Goal: Check status: Check status

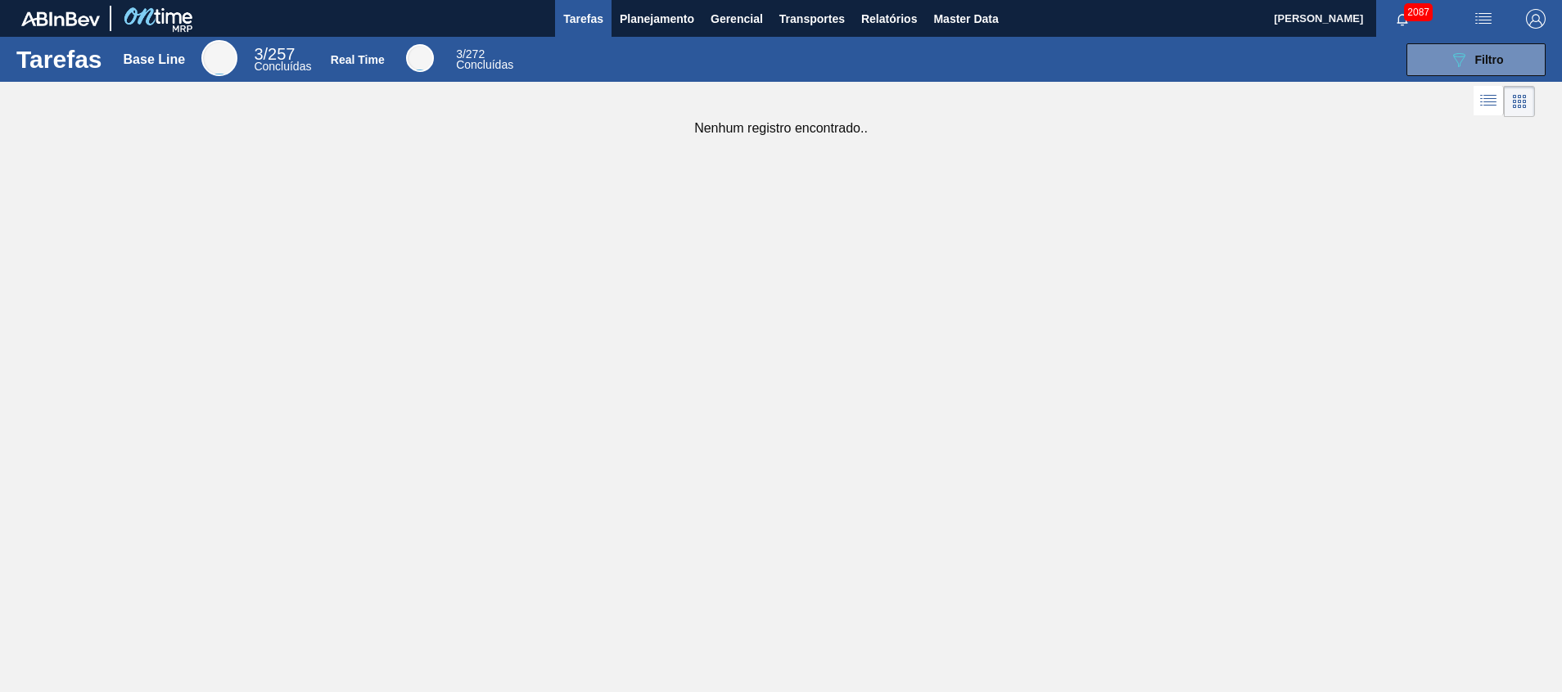
drag, startPoint x: 679, startPoint y: 15, endPoint x: 649, endPoint y: 52, distance: 47.8
click at [678, 15] on span "Planejamento" at bounding box center [657, 19] width 74 height 20
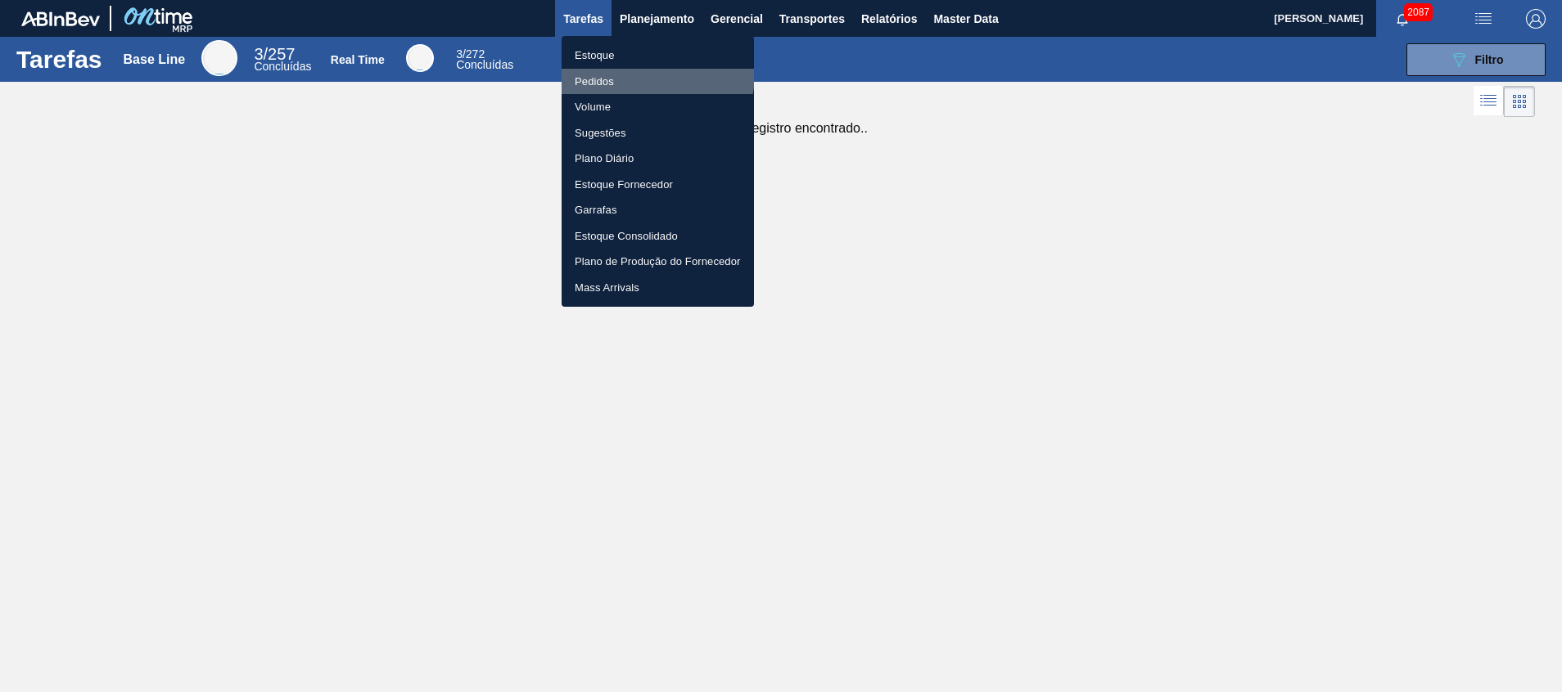
drag, startPoint x: 629, startPoint y: 71, endPoint x: 633, endPoint y: 61, distance: 11.4
click at [629, 72] on li "Pedidos" at bounding box center [657, 82] width 192 height 26
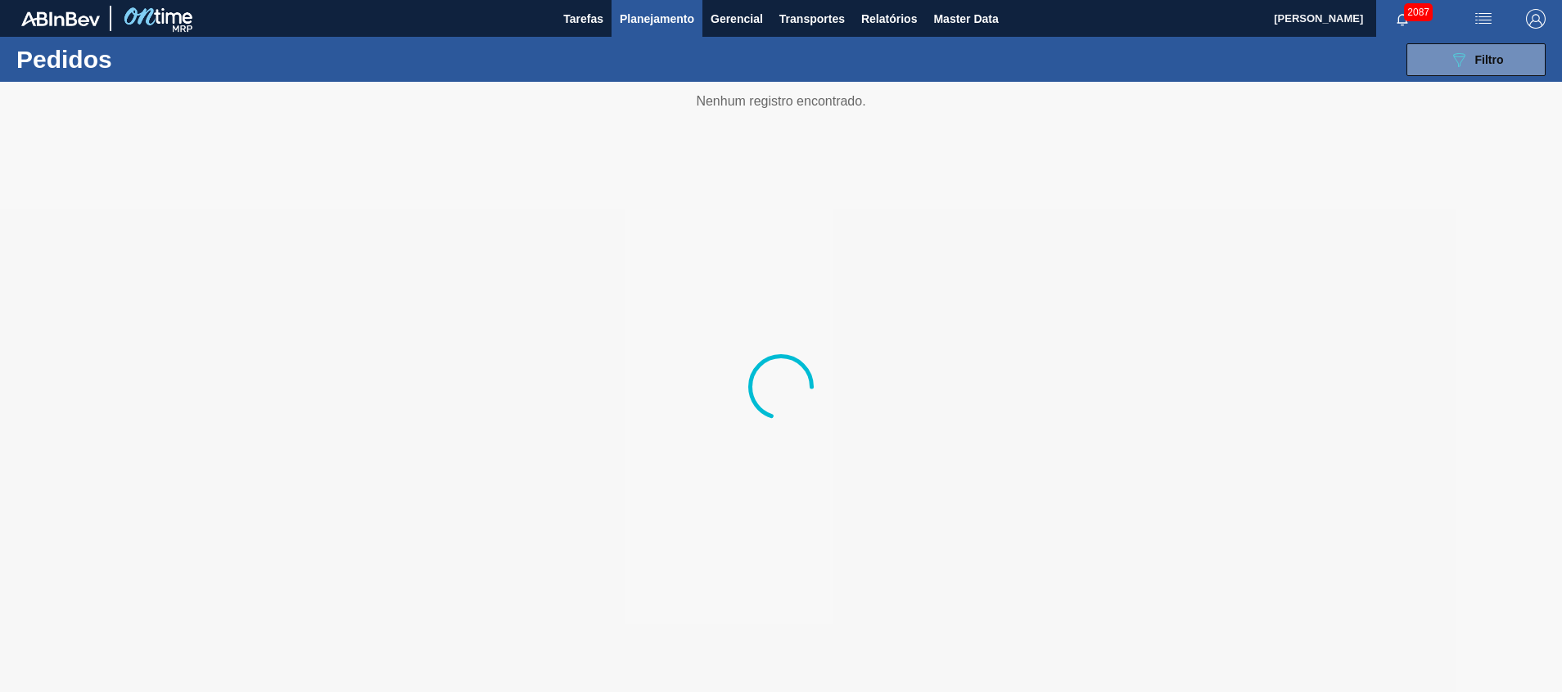
click at [668, 18] on span "Planejamento" at bounding box center [657, 19] width 74 height 20
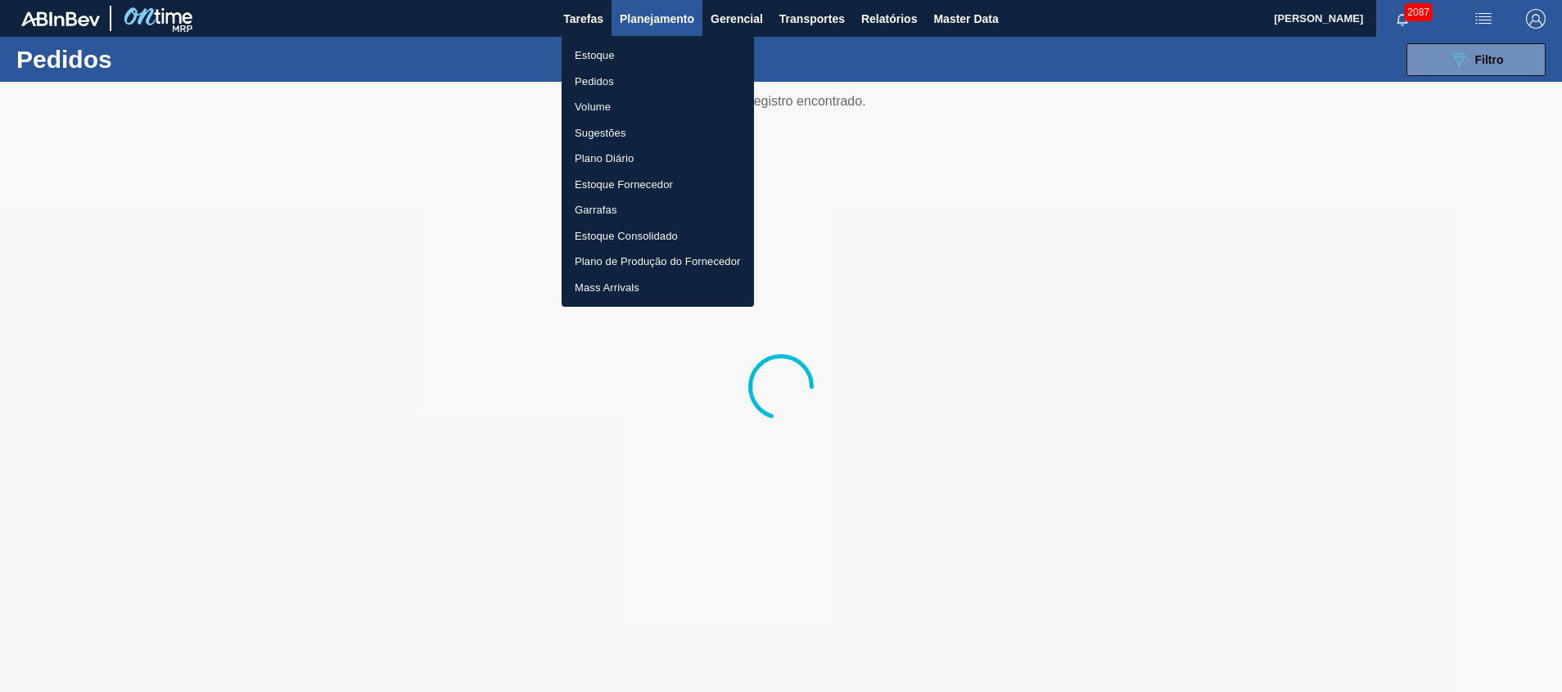
click at [661, 29] on div at bounding box center [781, 346] width 1562 height 692
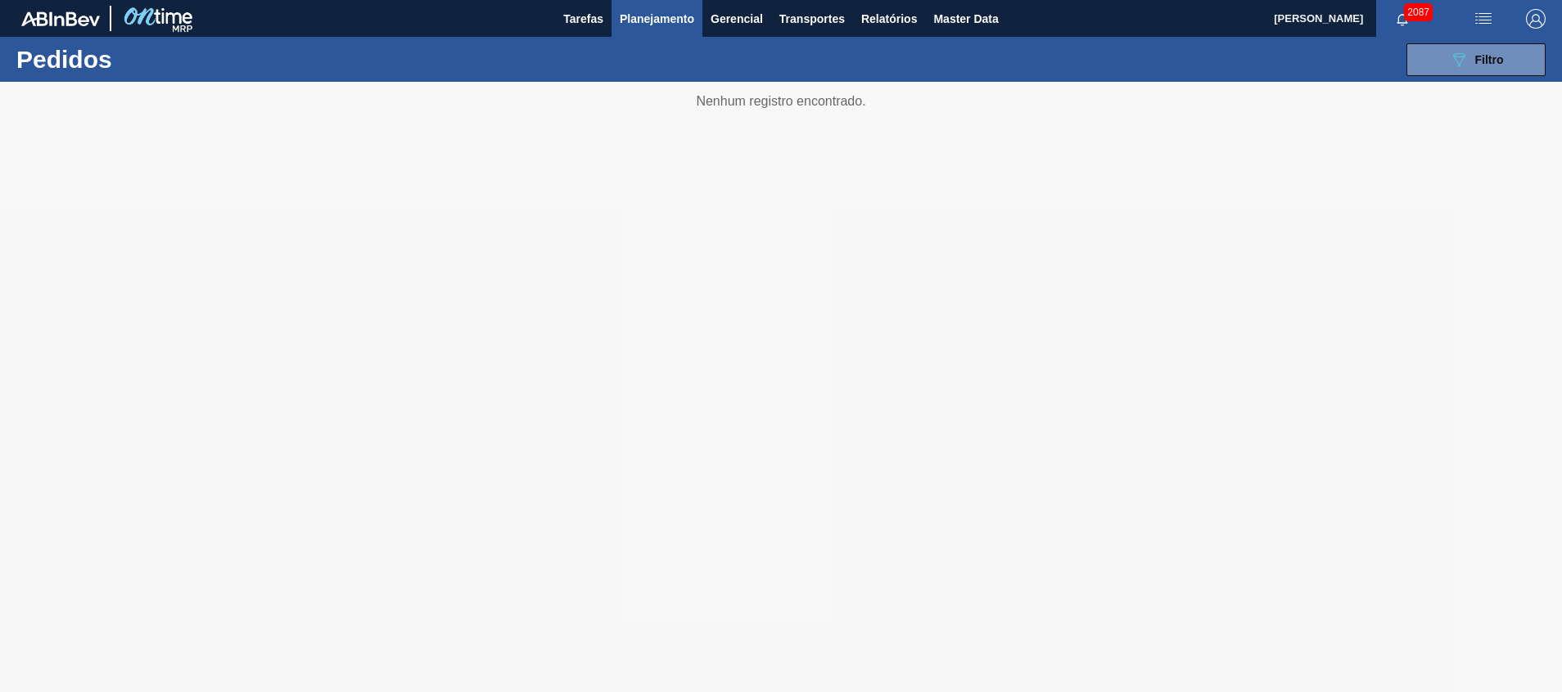
click at [647, 34] on button "Planejamento" at bounding box center [656, 18] width 91 height 37
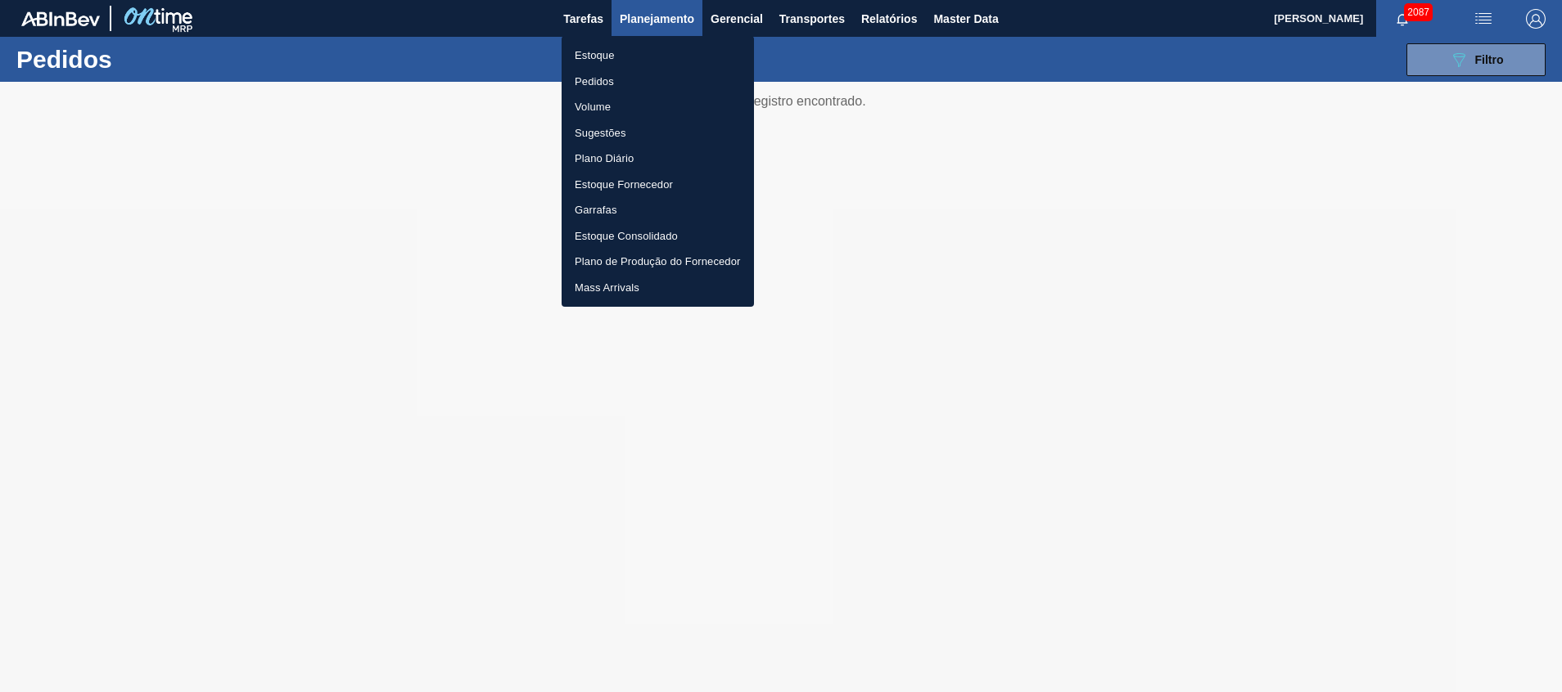
click at [653, 25] on div at bounding box center [781, 346] width 1562 height 692
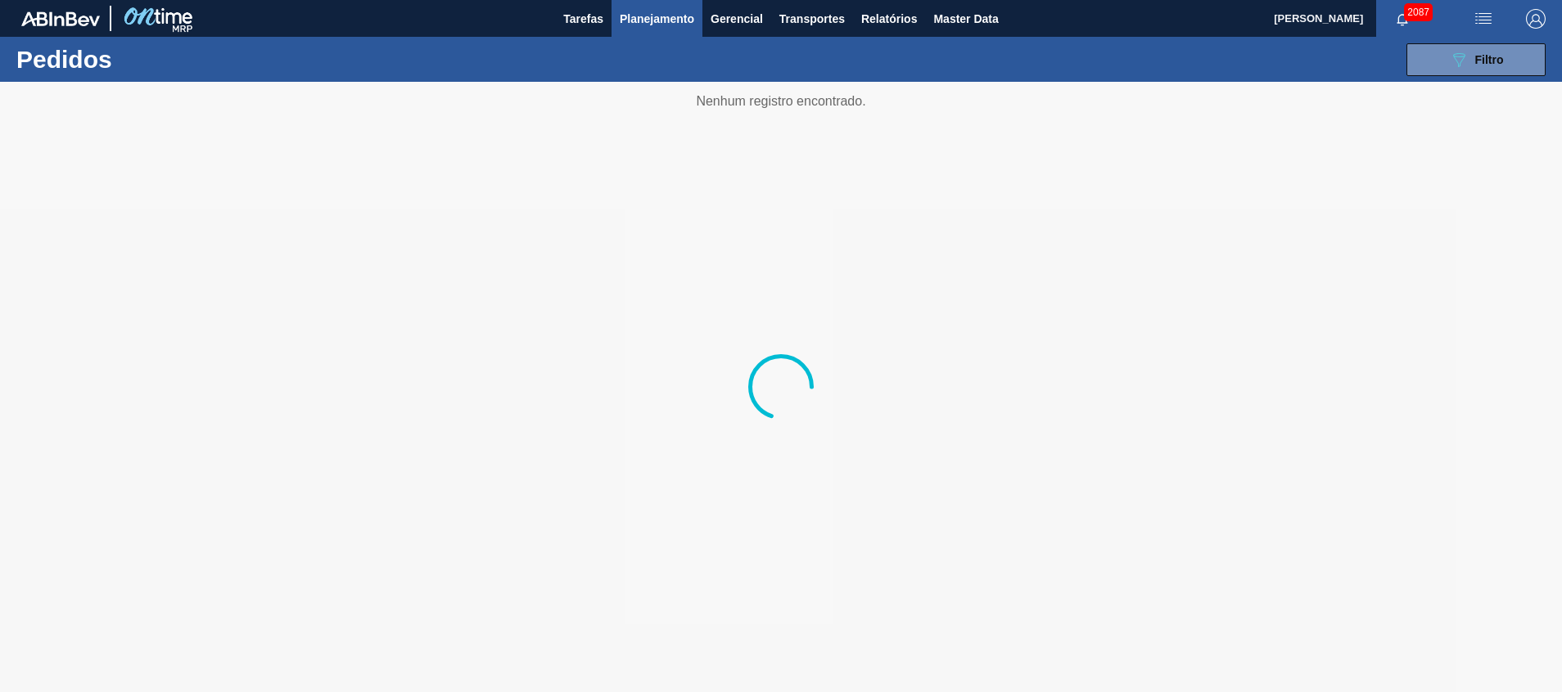
click at [651, 37] on div "089F7B8B-B2A5-4AFE-B5C0-19BA573D28AC Filtro Código Pedido Portal × 2018977 Códi…" at bounding box center [907, 59] width 1292 height 49
click at [652, 14] on span "Planejamento" at bounding box center [657, 19] width 74 height 20
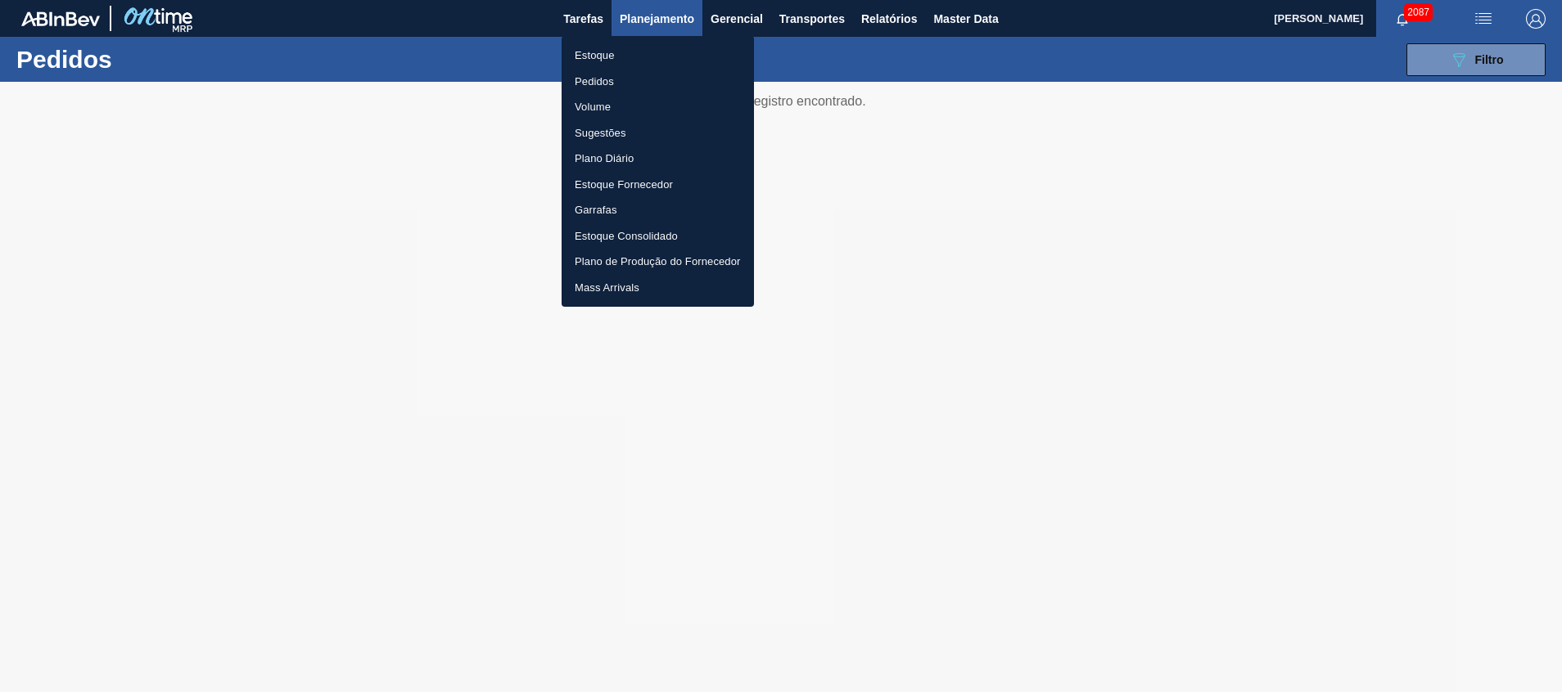
click at [628, 60] on li "Estoque" at bounding box center [657, 56] width 192 height 26
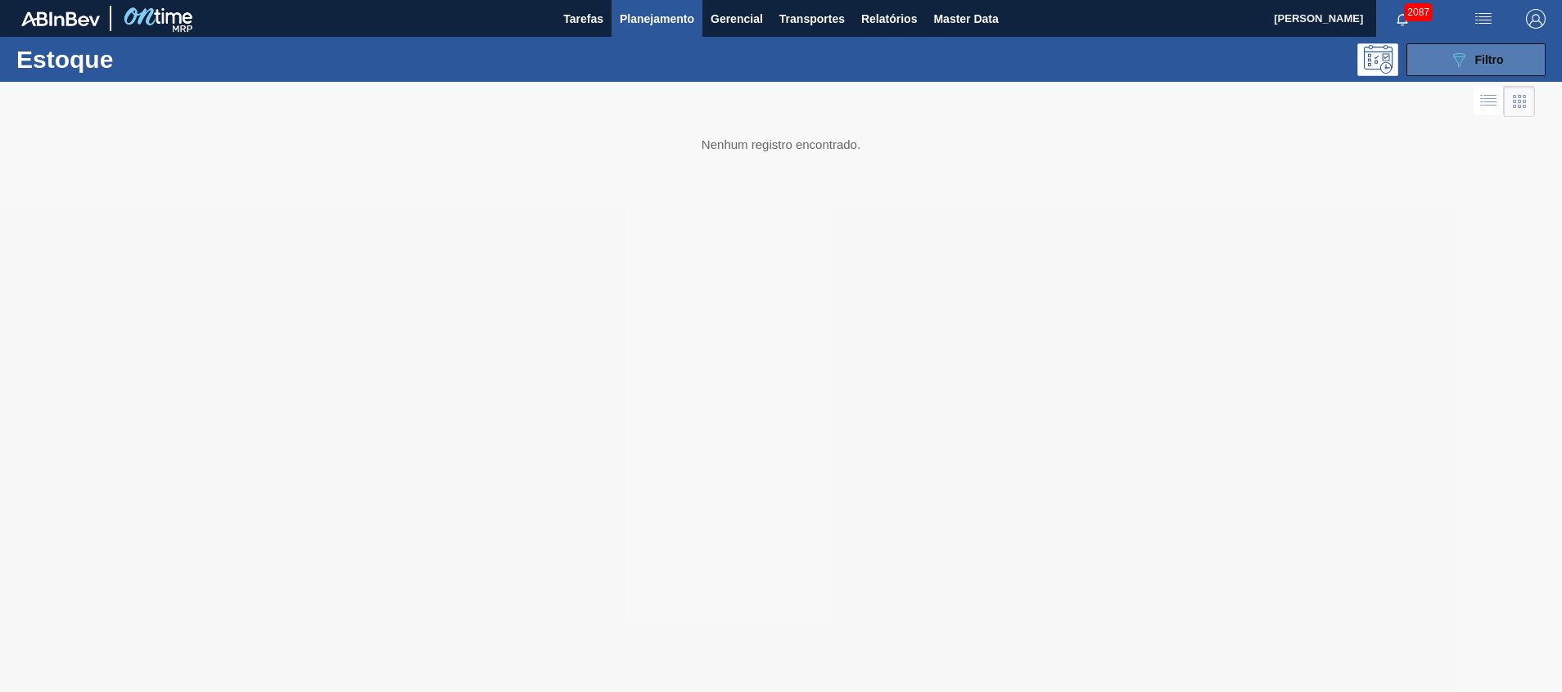
click at [1468, 51] on div "089F7B8B-B2A5-4AFE-B5C0-19BA573D28AC Filtro" at bounding box center [1476, 60] width 55 height 20
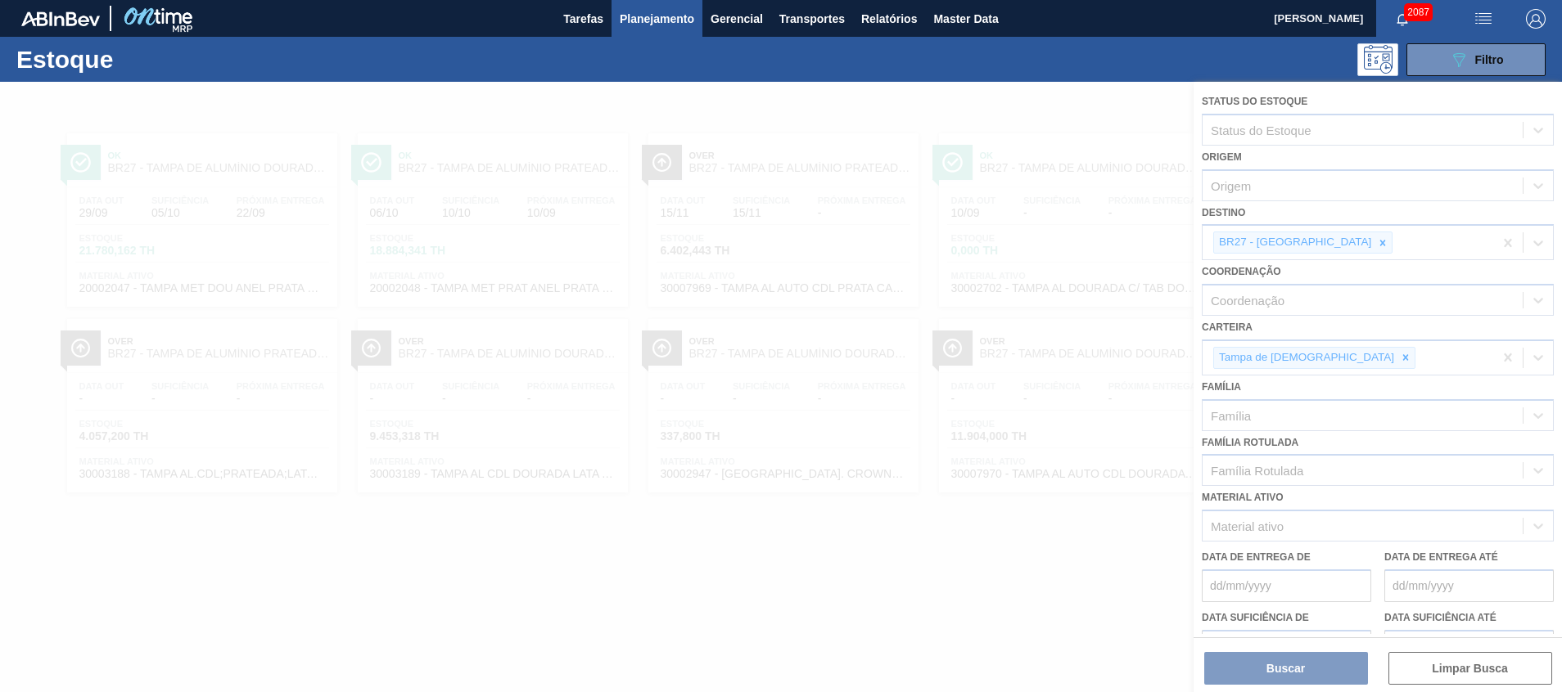
click at [1323, 246] on div at bounding box center [781, 387] width 1562 height 611
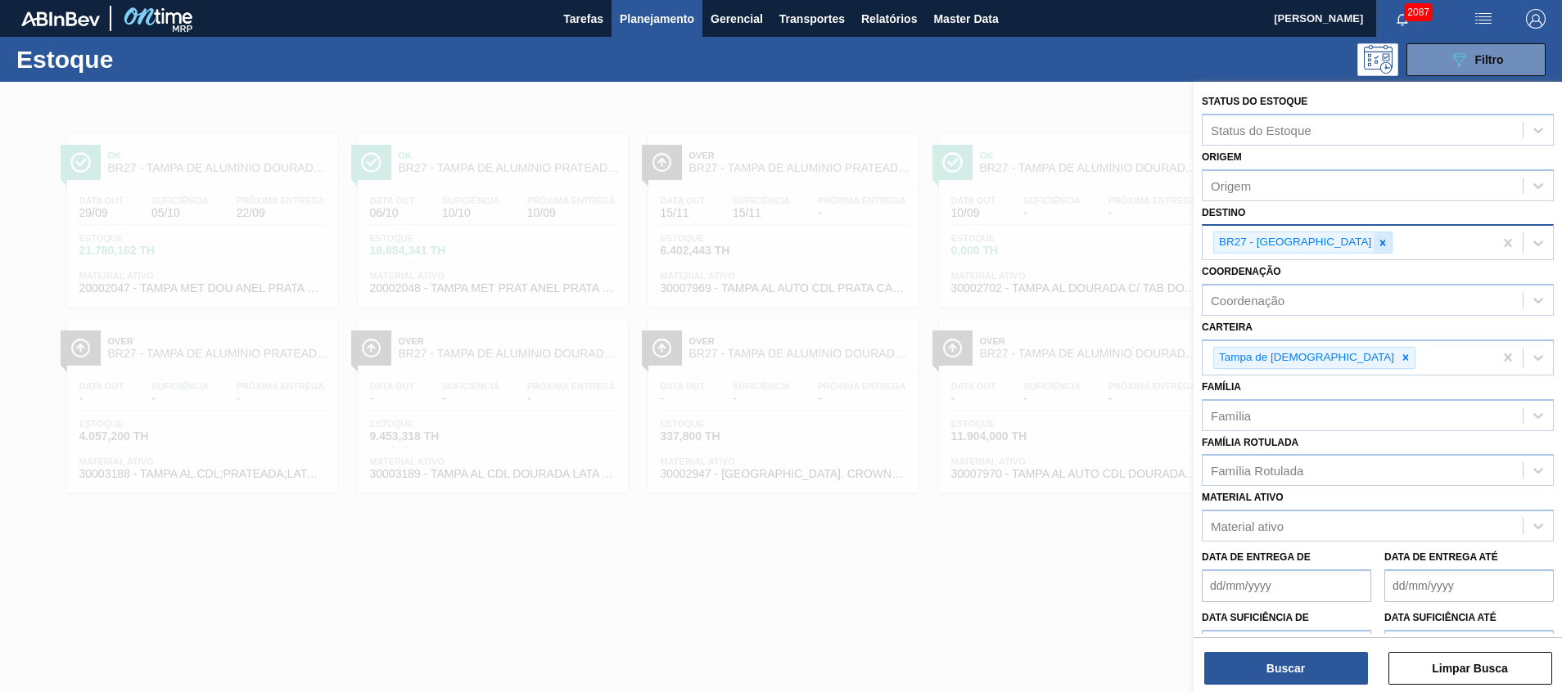
click at [1373, 244] on div at bounding box center [1382, 242] width 18 height 20
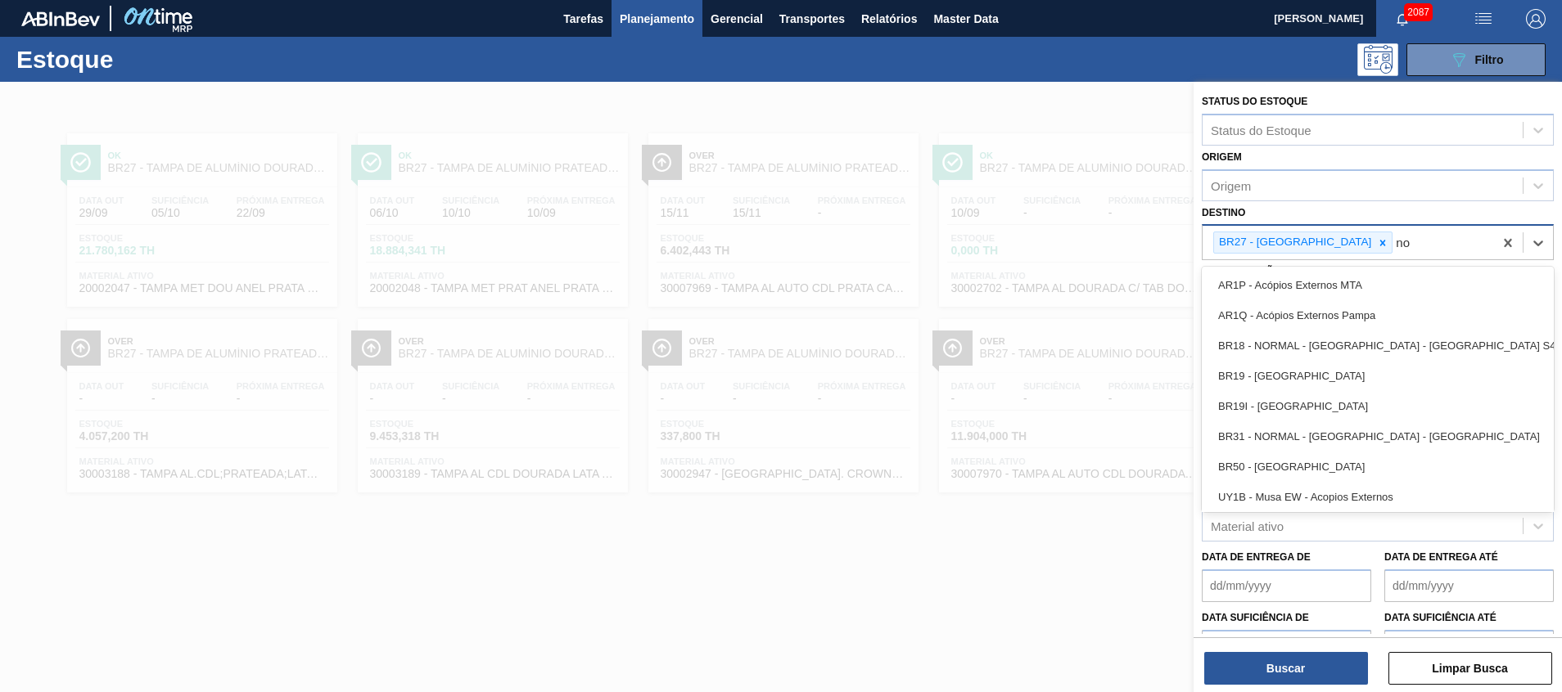
type input "n"
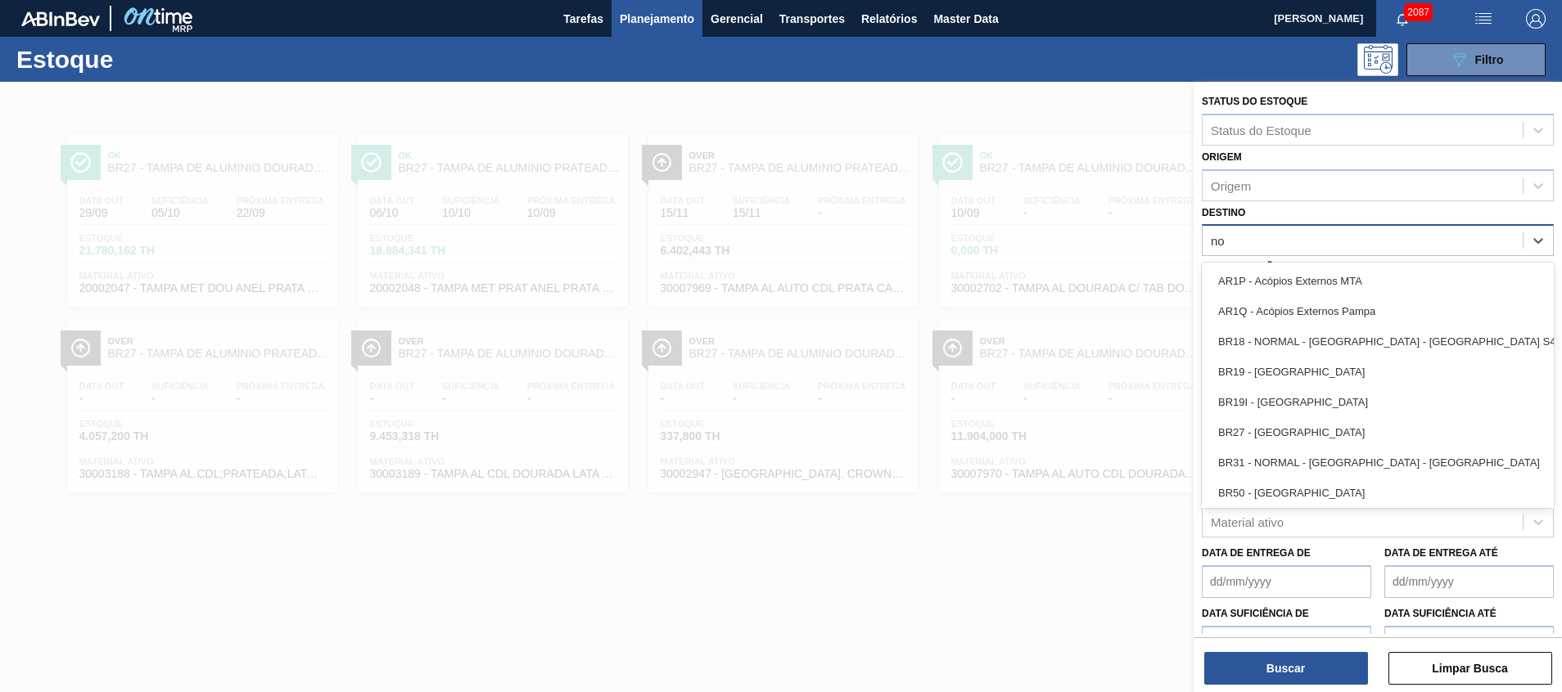
type input "n"
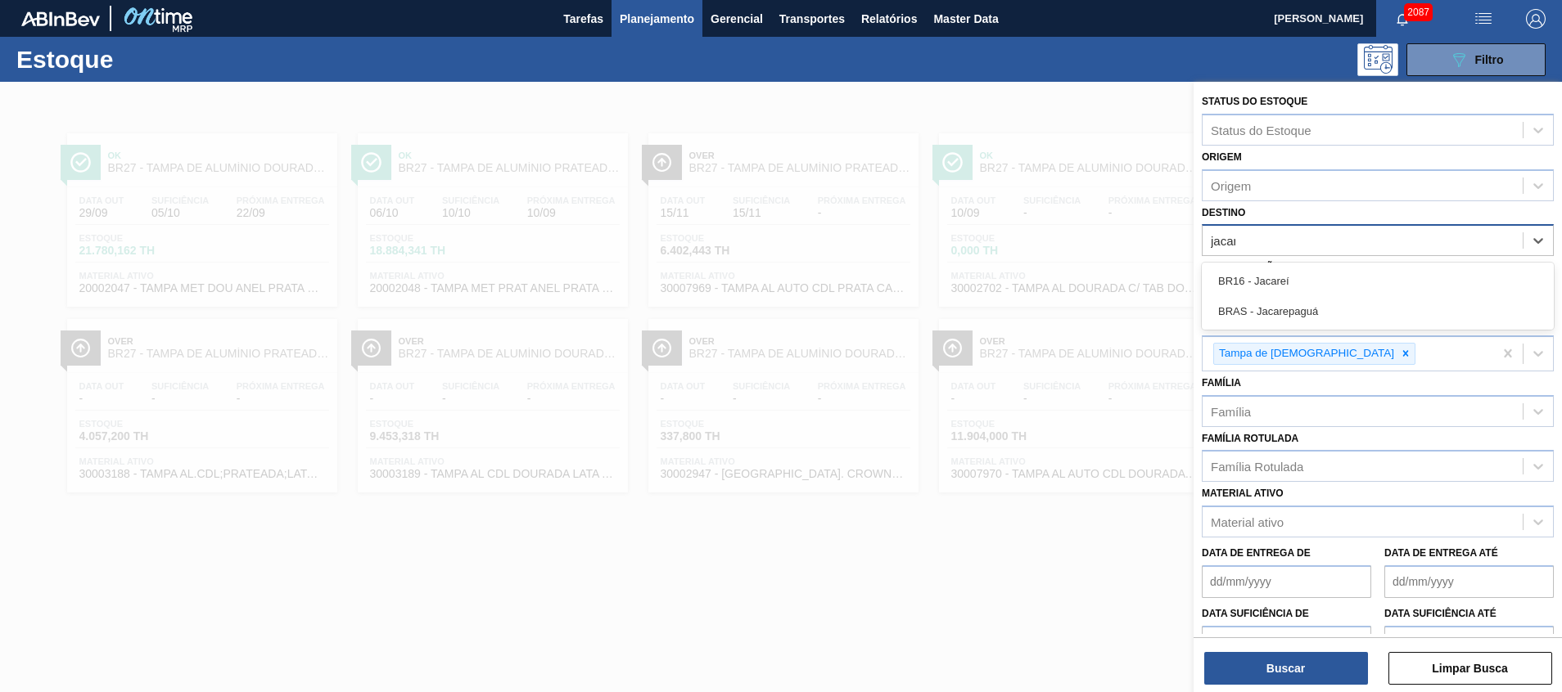
type input "jacare"
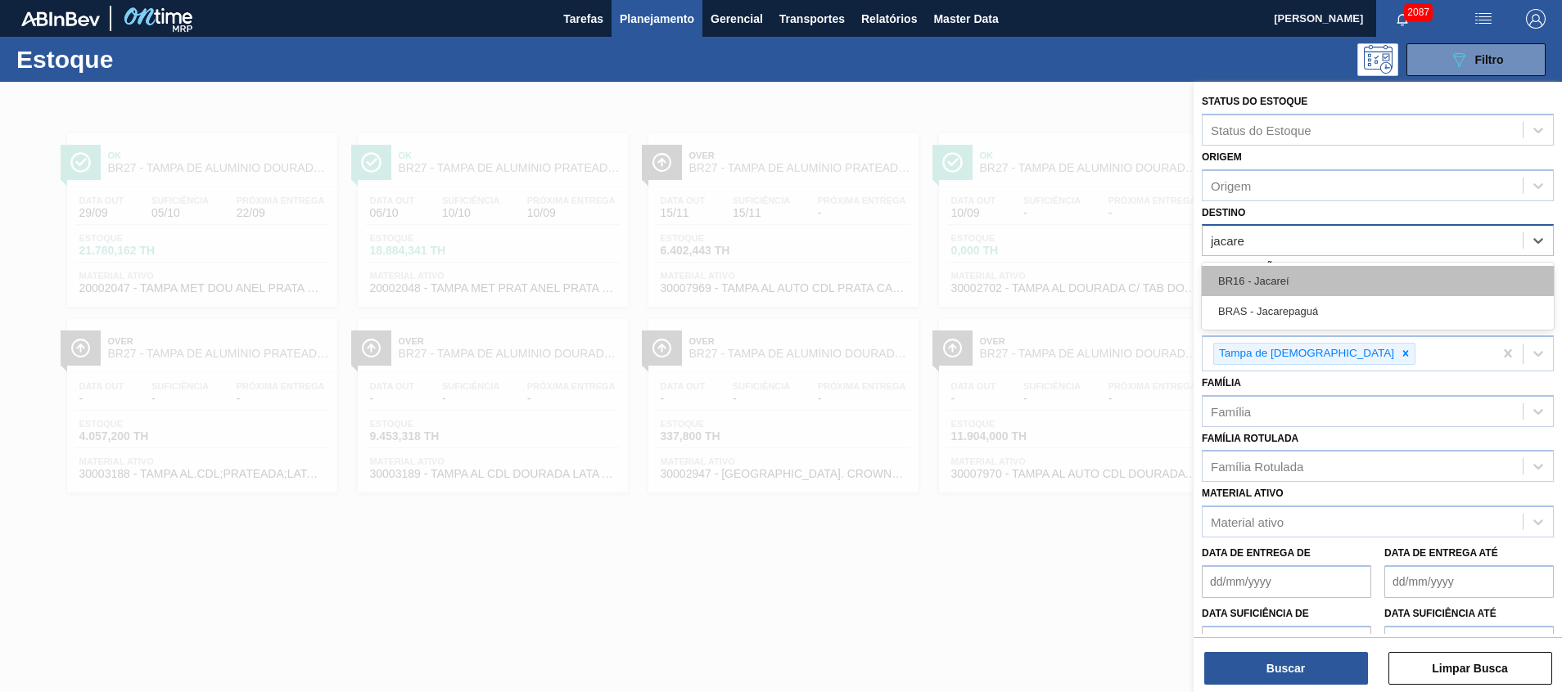
click at [1361, 278] on div "BR16 - Jacareí" at bounding box center [1378, 281] width 352 height 30
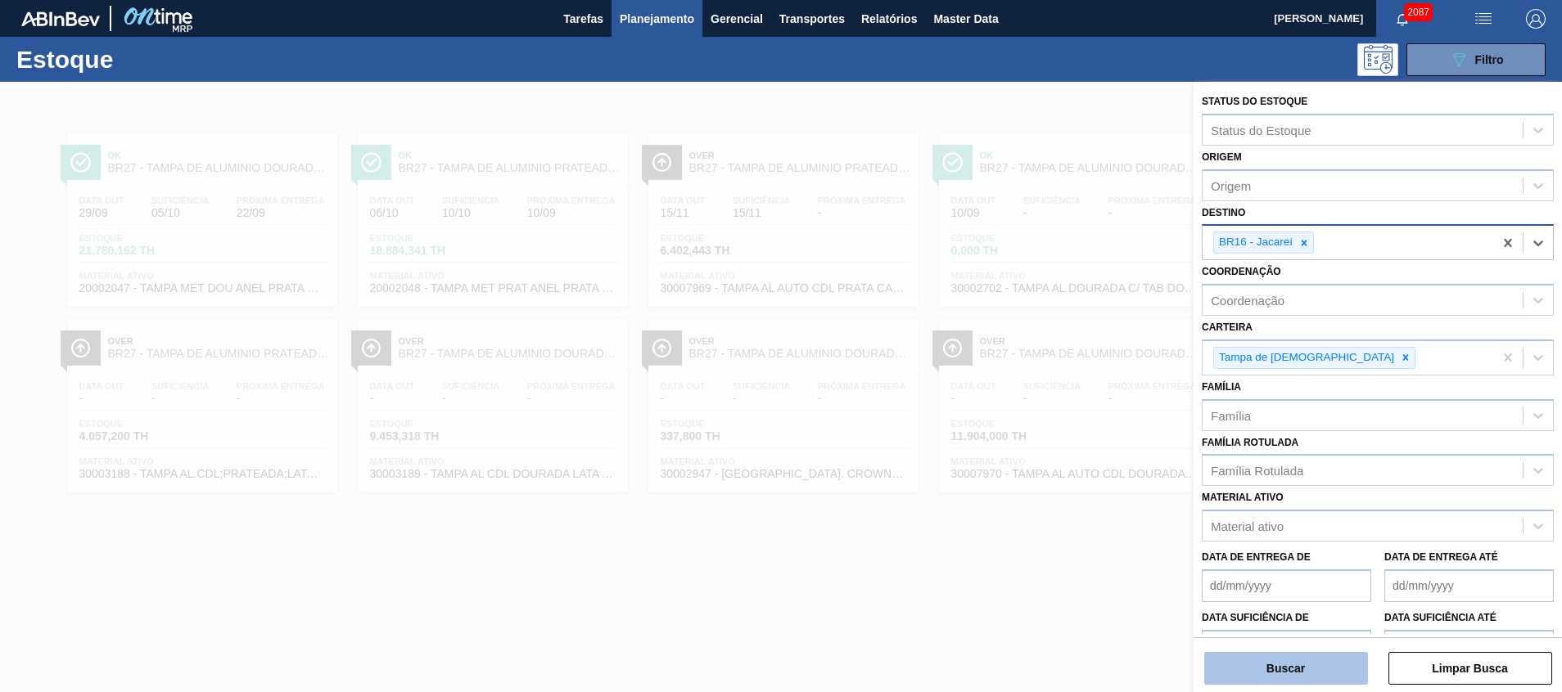
click at [1255, 668] on button "Buscar" at bounding box center [1286, 668] width 164 height 33
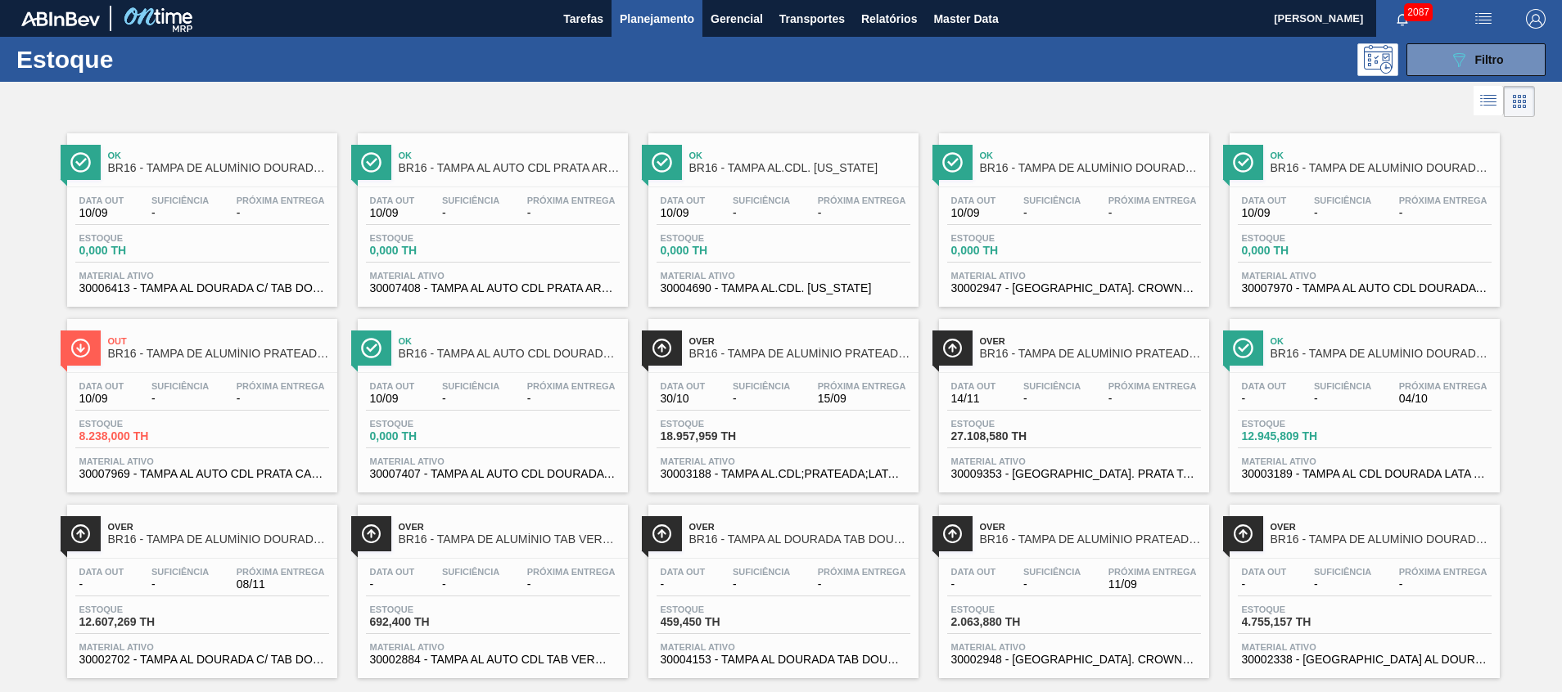
scroll to position [27, 0]
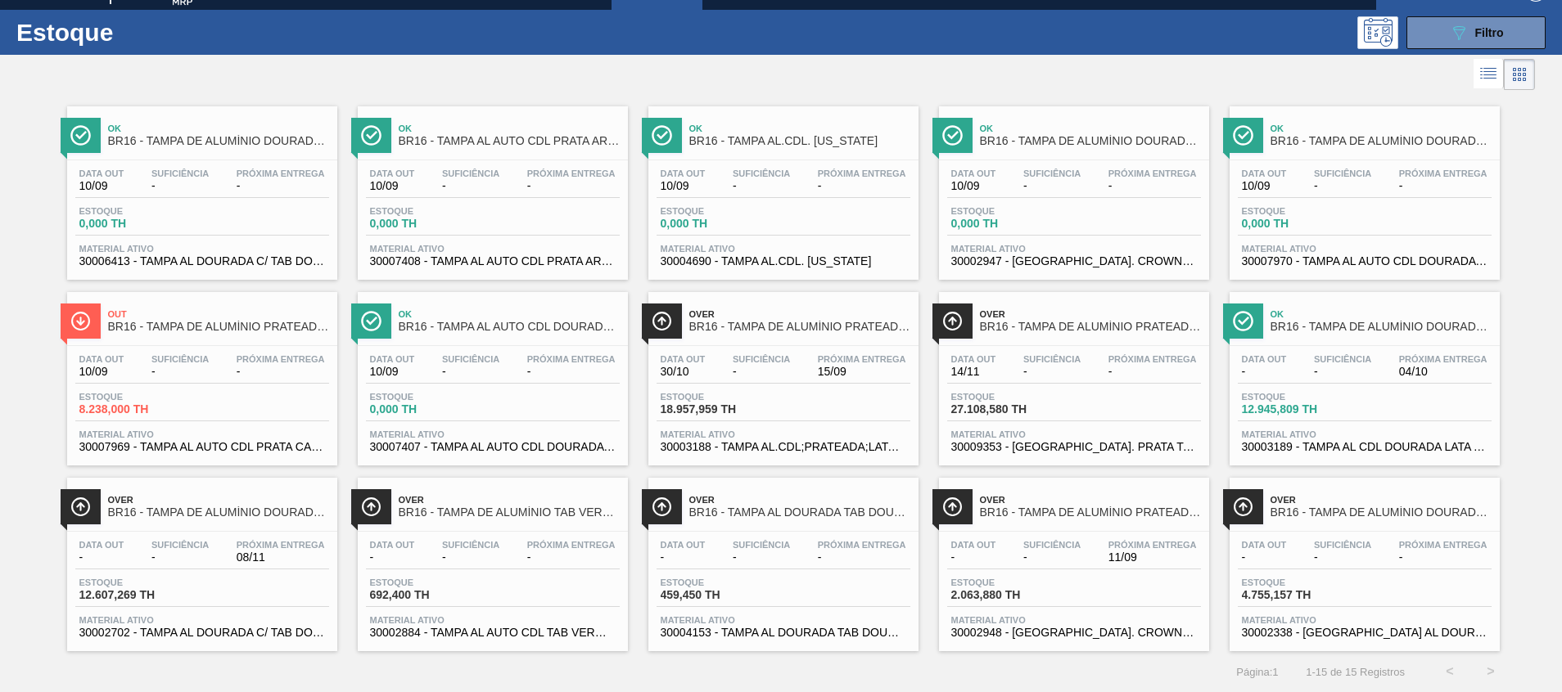
click at [663, 372] on span "30/10" at bounding box center [683, 372] width 45 height 12
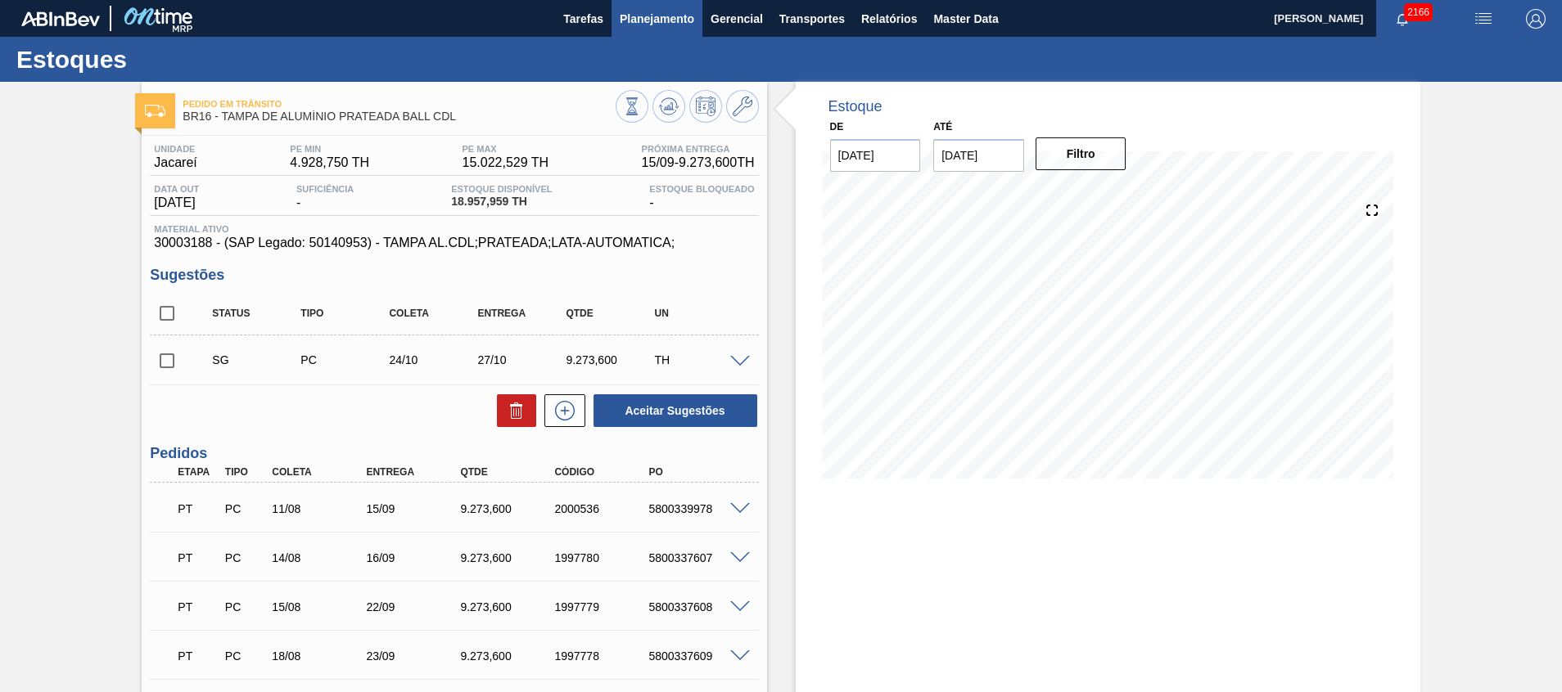
click at [652, 29] on button "Planejamento" at bounding box center [656, 18] width 91 height 37
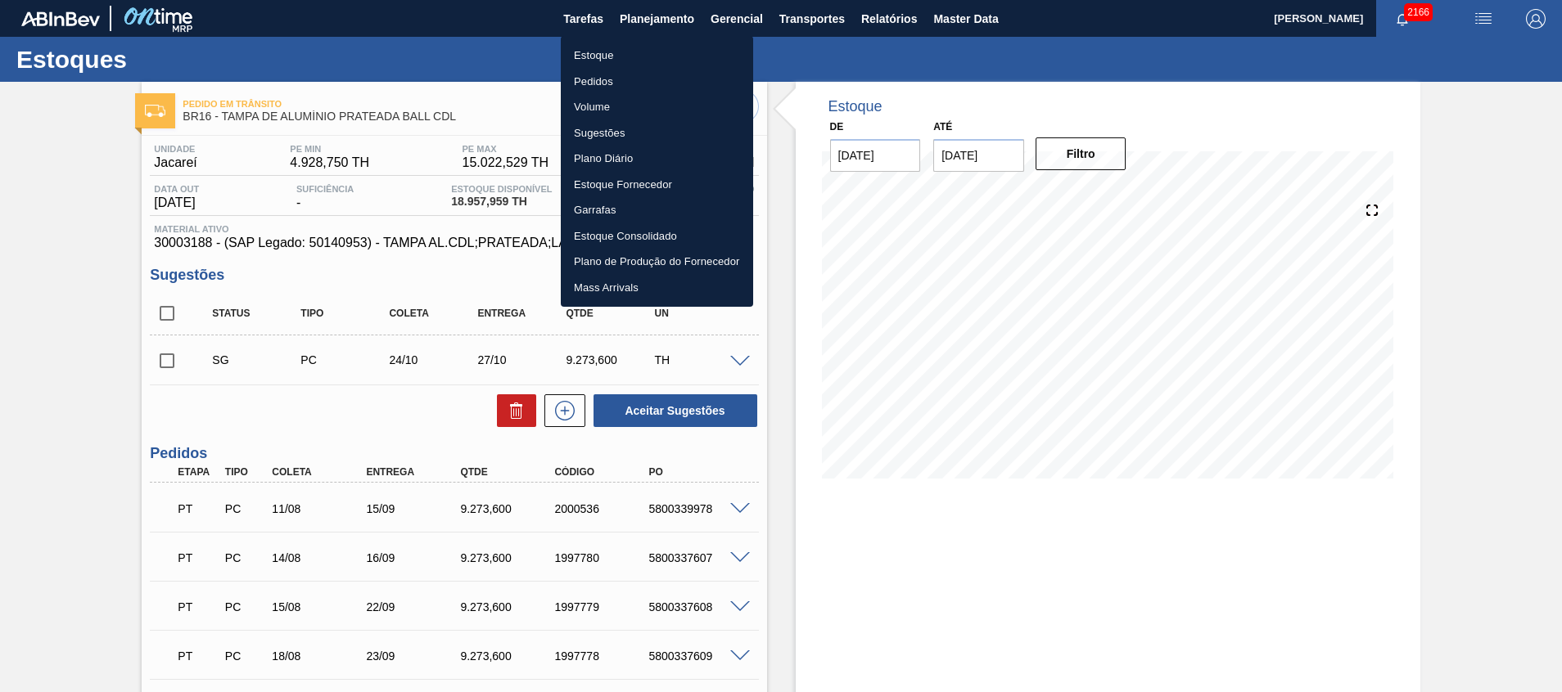
click at [48, 295] on div at bounding box center [781, 346] width 1562 height 692
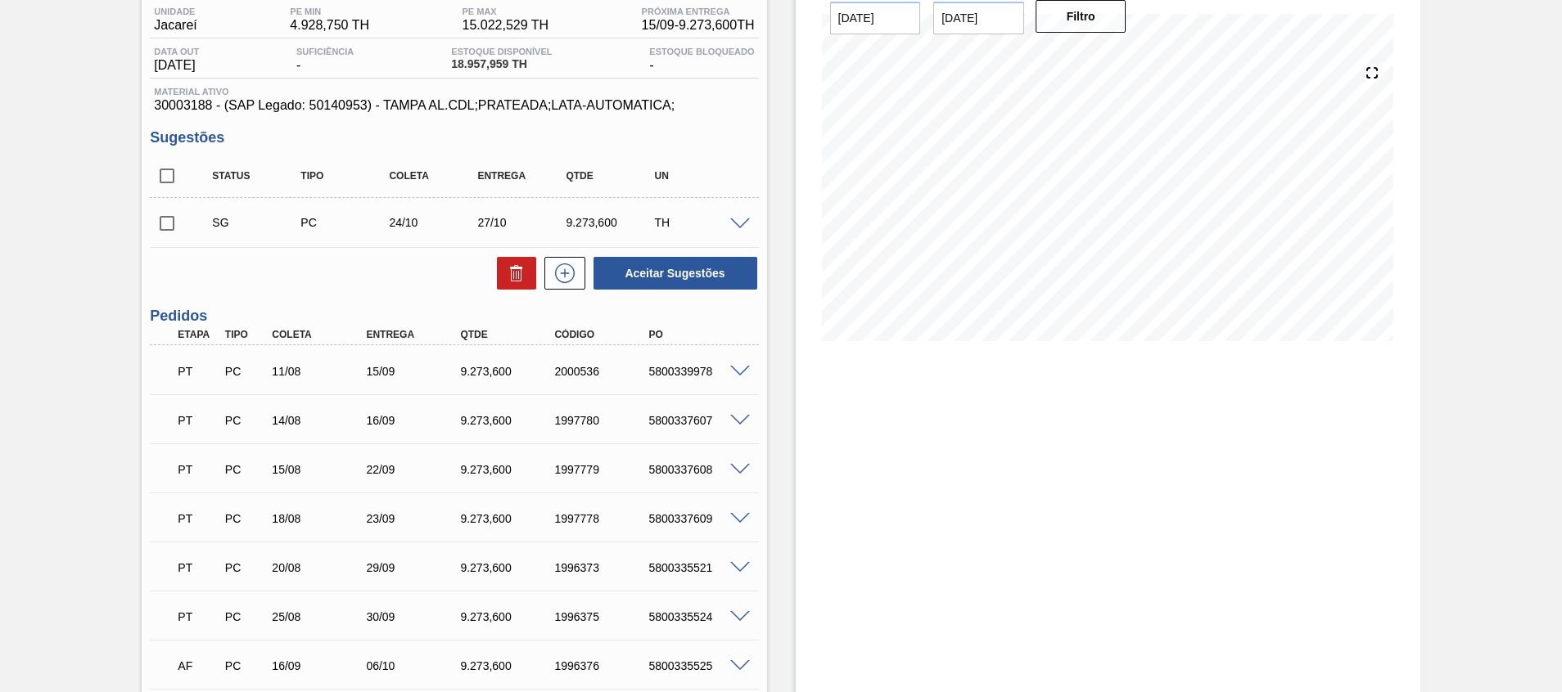
scroll to position [246, 0]
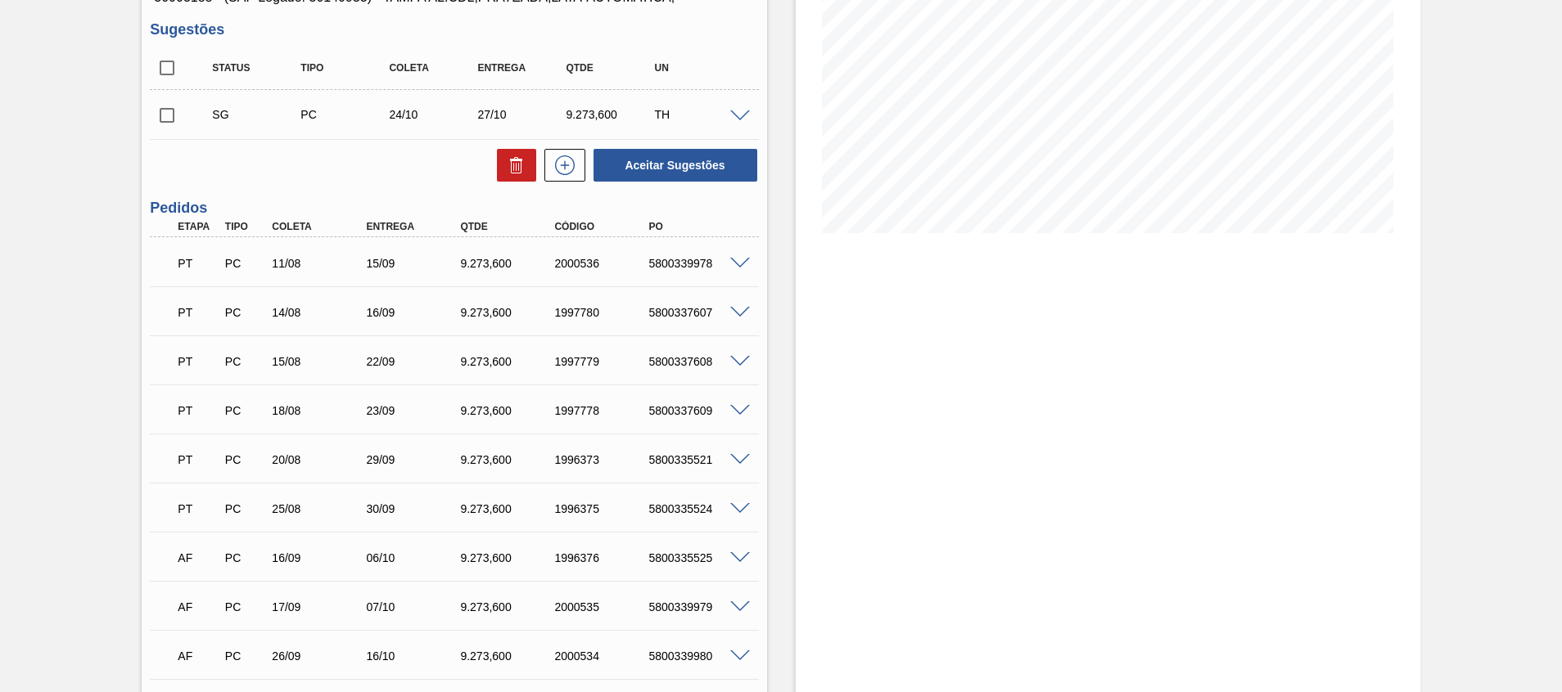
click at [742, 266] on span at bounding box center [740, 264] width 20 height 12
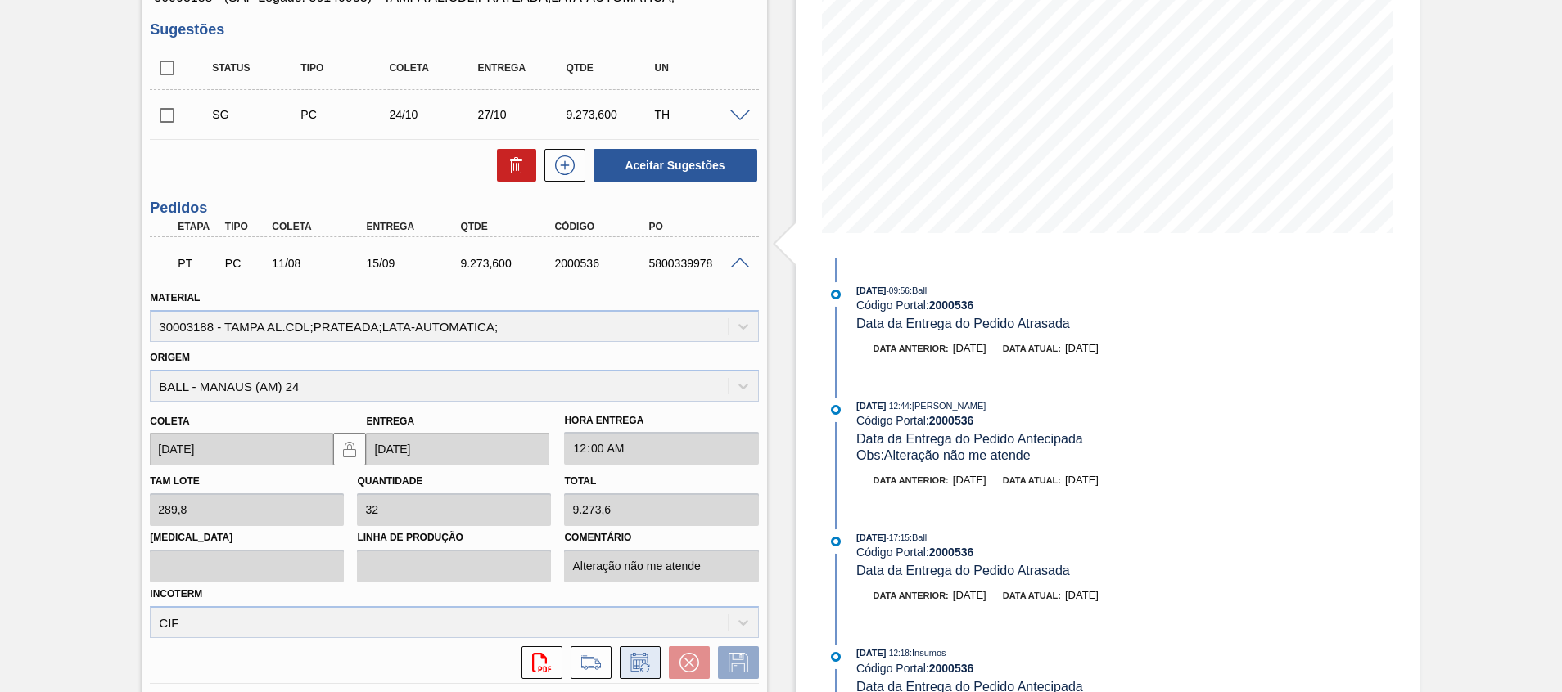
click at [637, 662] on icon at bounding box center [640, 663] width 26 height 20
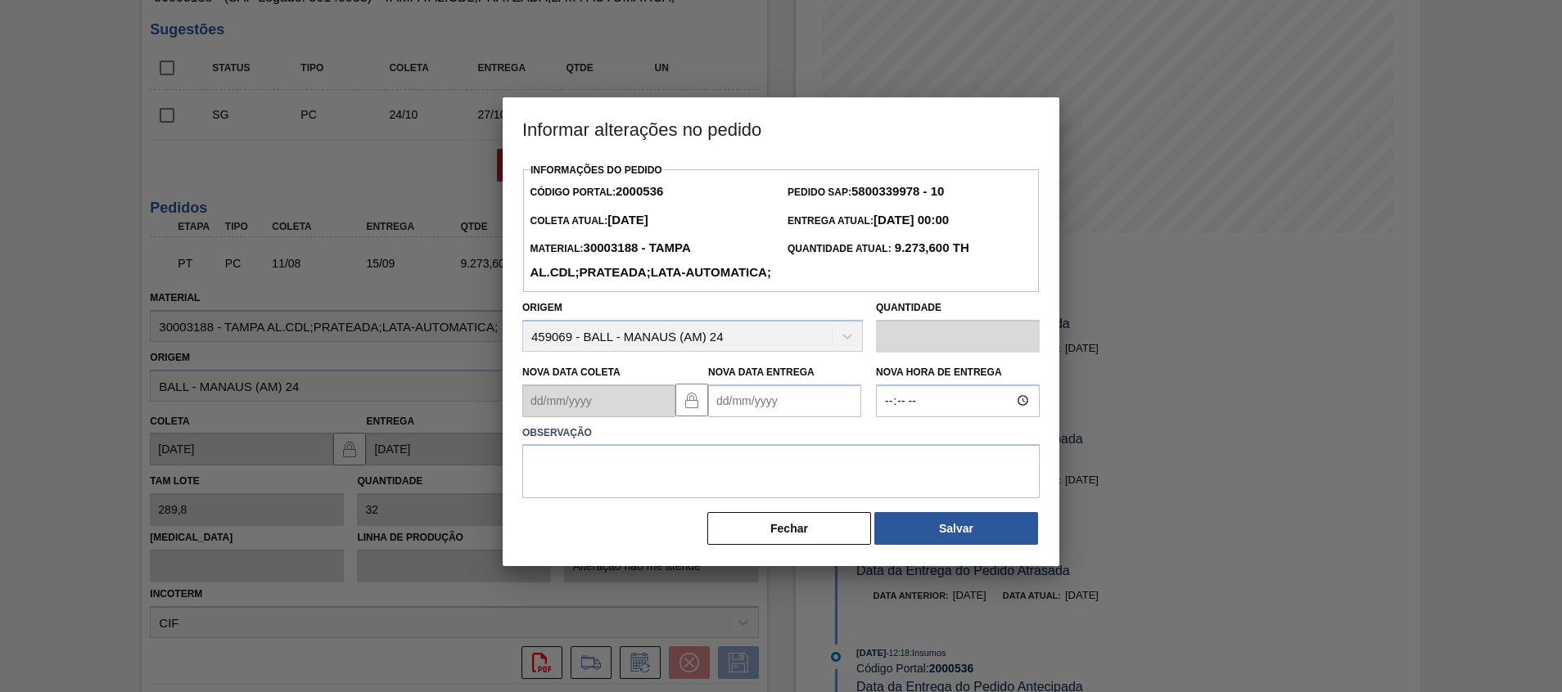
click at [743, 417] on Entrega2000536 "Nova Data Entrega" at bounding box center [784, 401] width 153 height 33
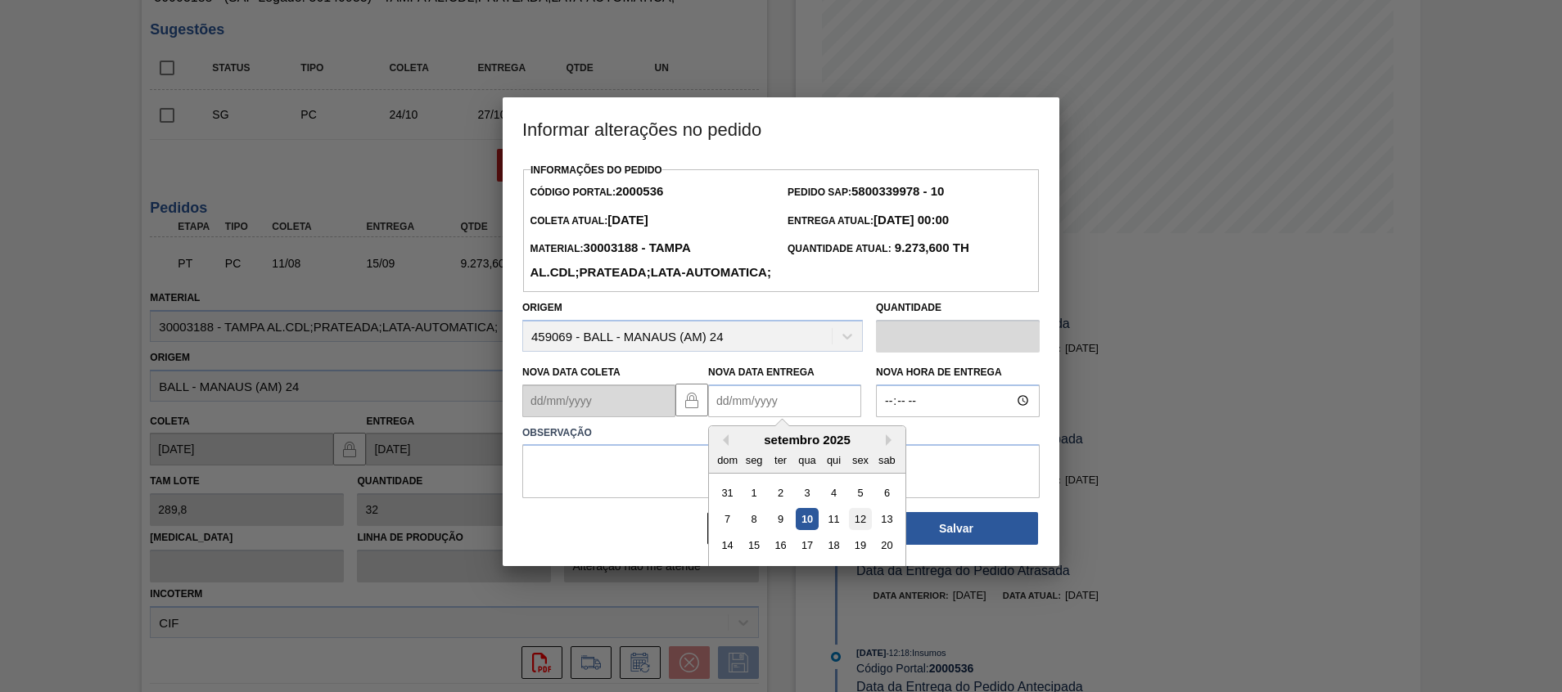
click at [865, 530] on div "12" at bounding box center [860, 519] width 22 height 22
type Entrega2000536 "12/09/2025"
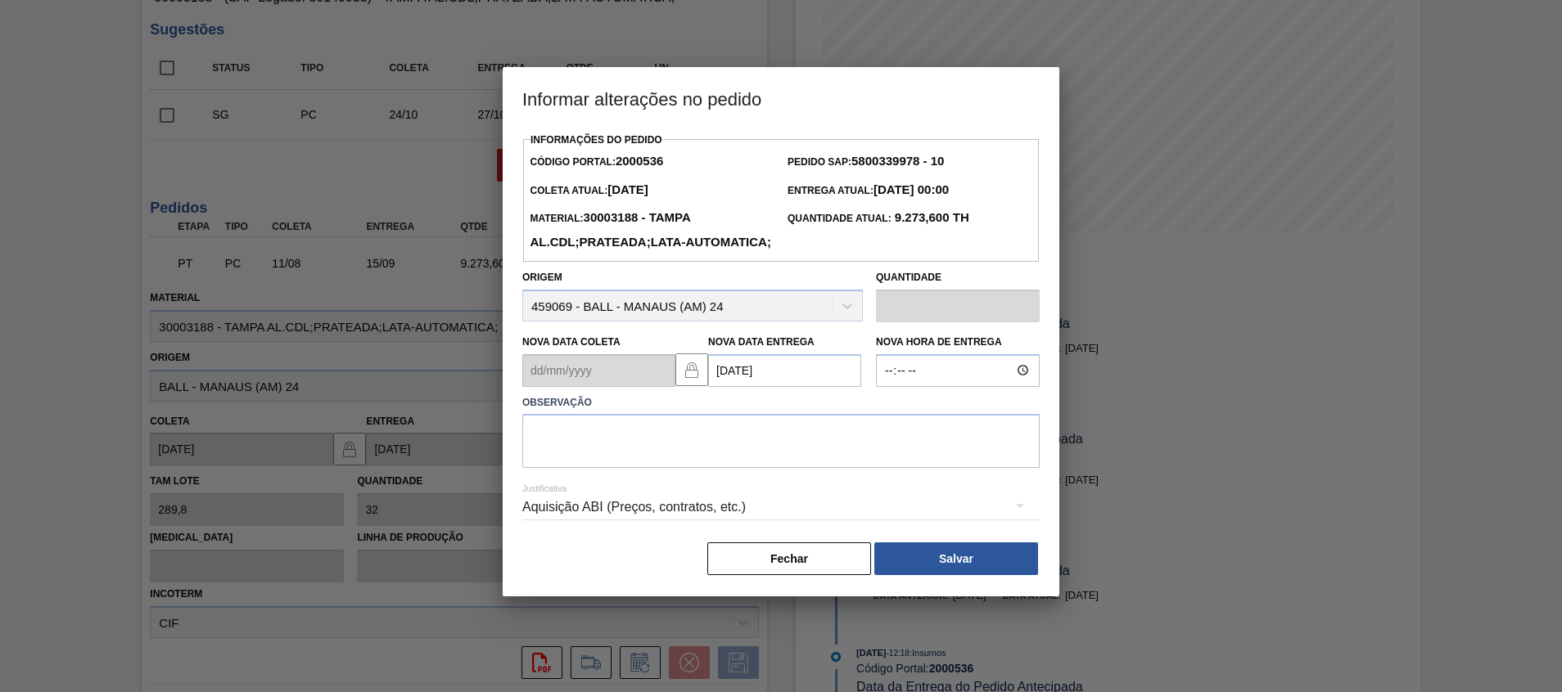
click at [848, 507] on div "Justificativa Aquisição ABI (Preços, contratos, etc.)" at bounding box center [780, 497] width 517 height 59
click at [837, 468] on textarea at bounding box center [780, 441] width 517 height 54
type textarea "Antecipação entrega"
click at [940, 575] on button "Salvar" at bounding box center [956, 559] width 164 height 33
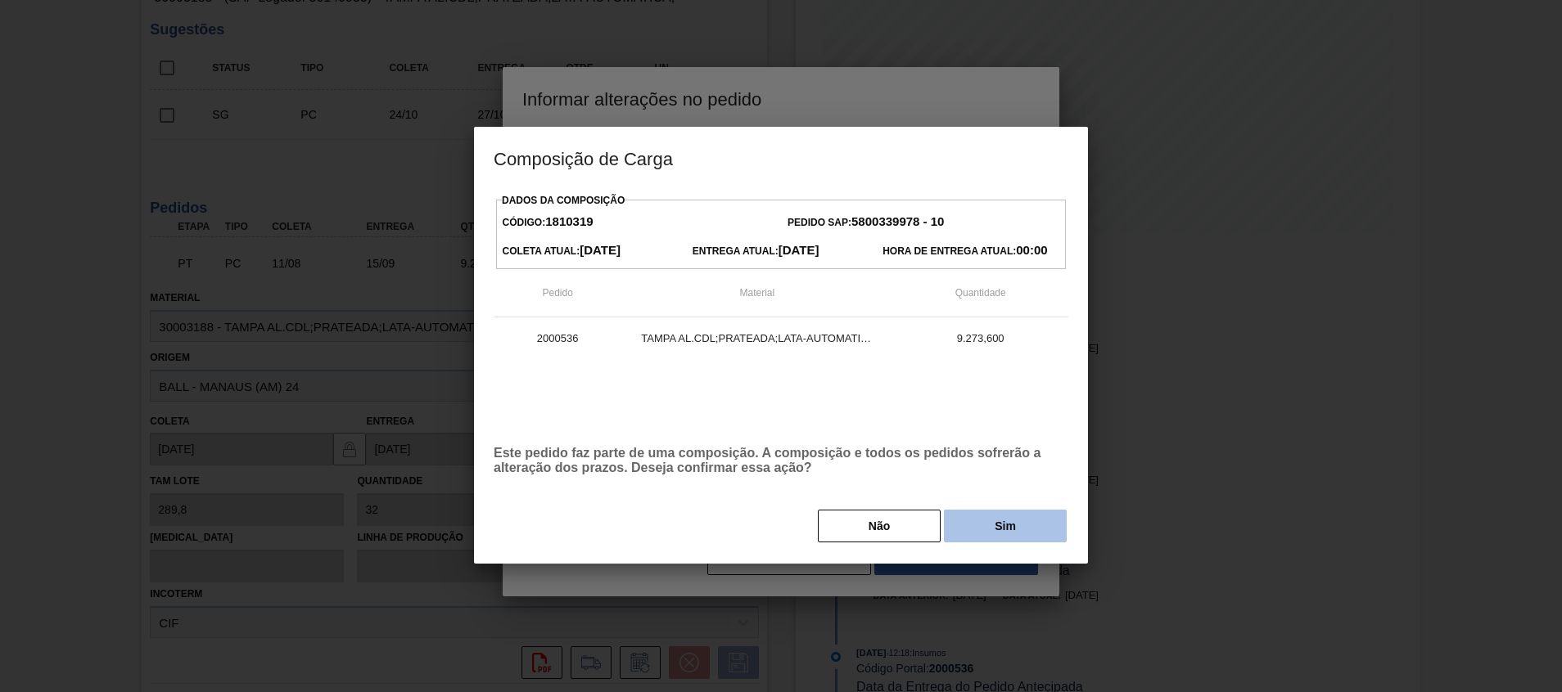
click at [985, 539] on button "Sim" at bounding box center [1005, 526] width 123 height 33
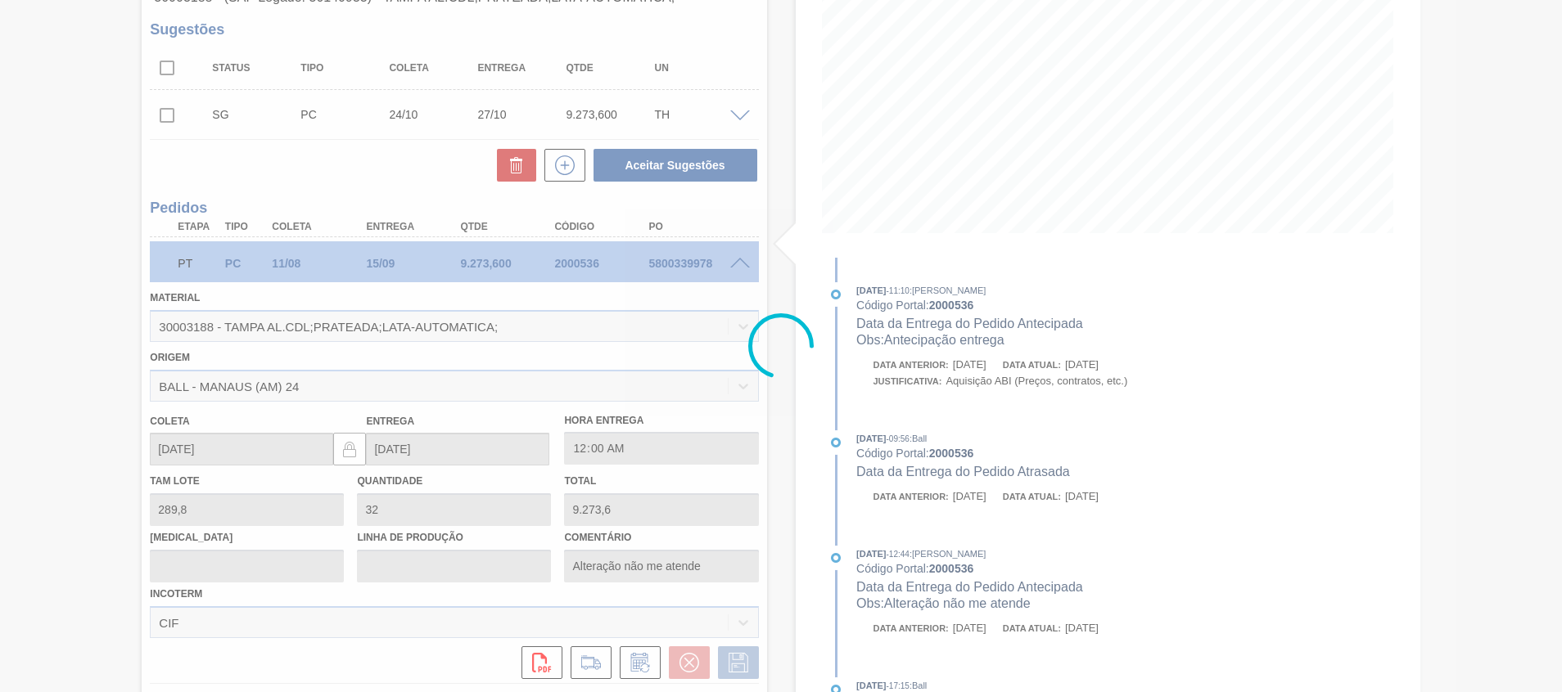
type input "Antecipação entrega"
type input "12/09/2025"
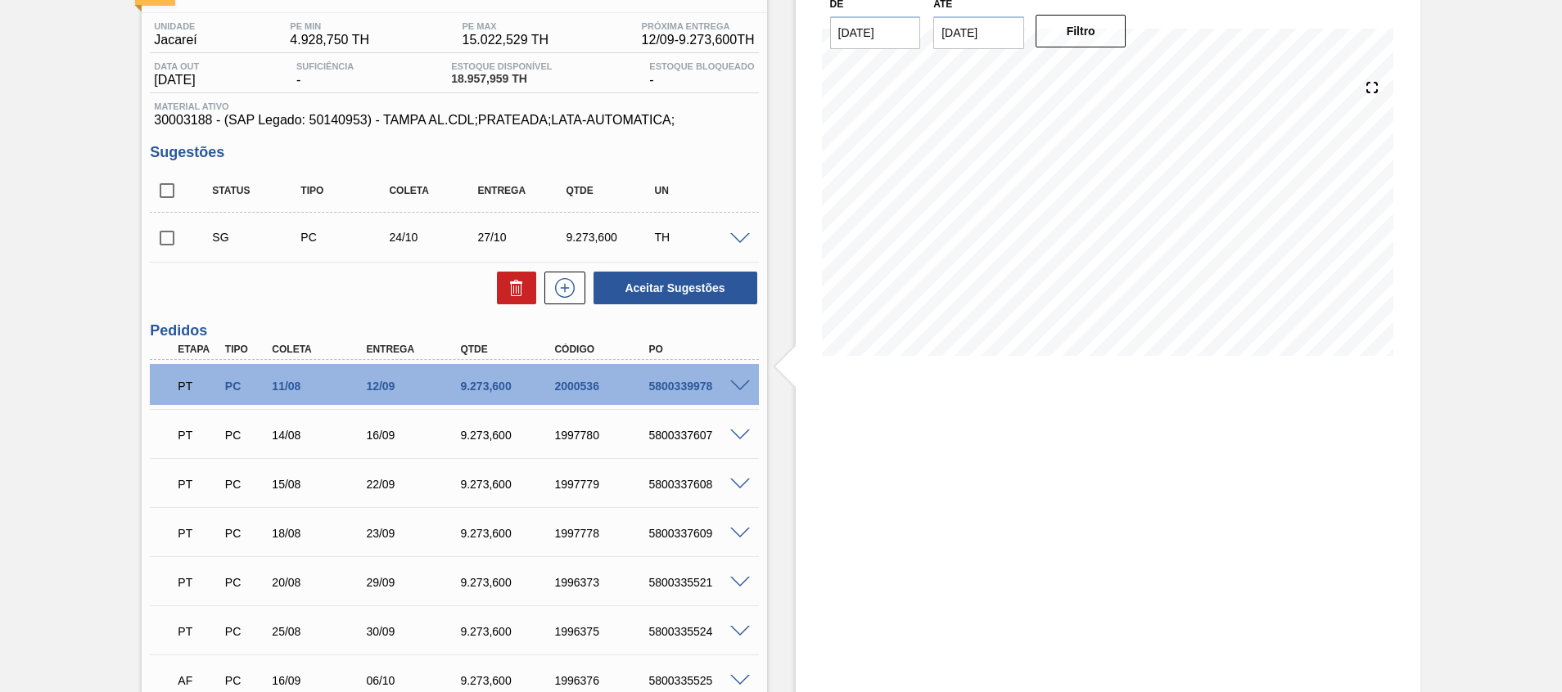
scroll to position [0, 0]
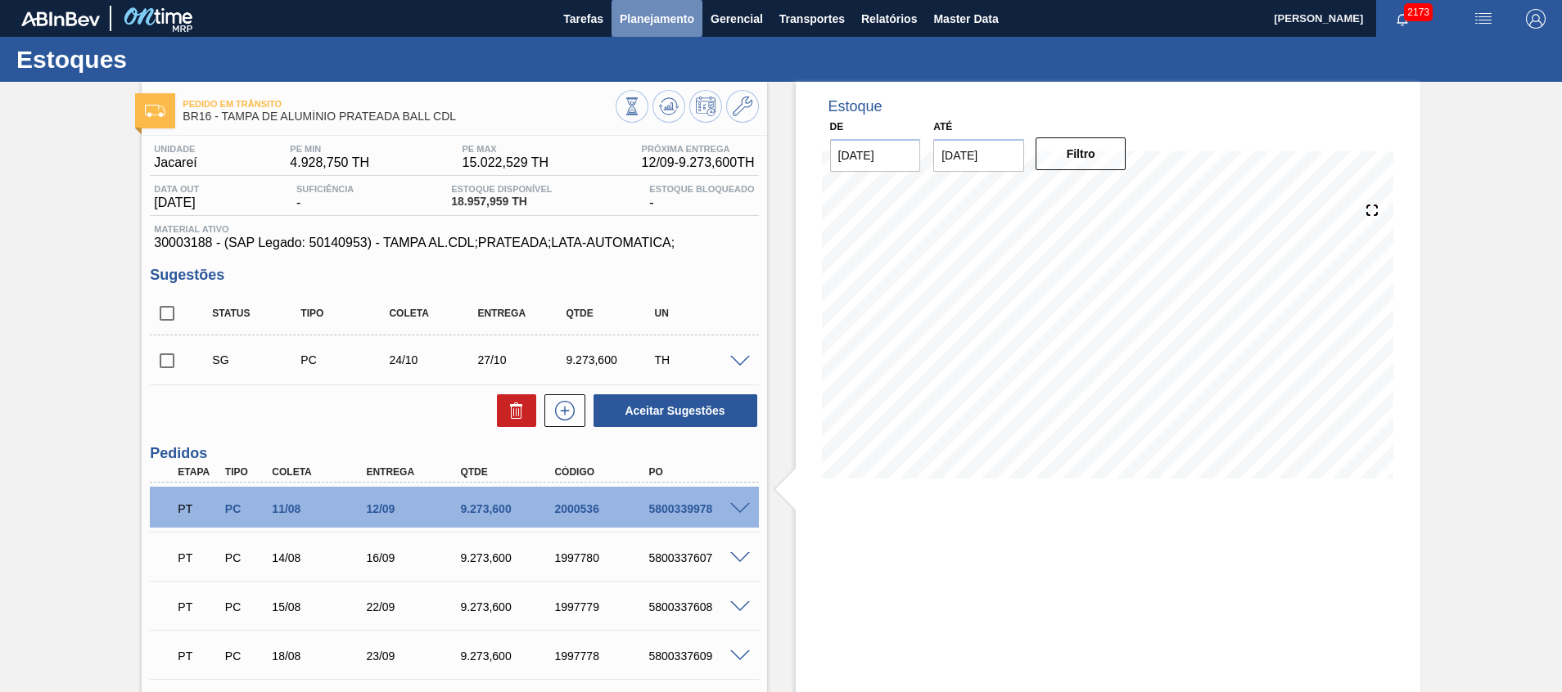
click at [672, 14] on span "Planejamento" at bounding box center [657, 19] width 74 height 20
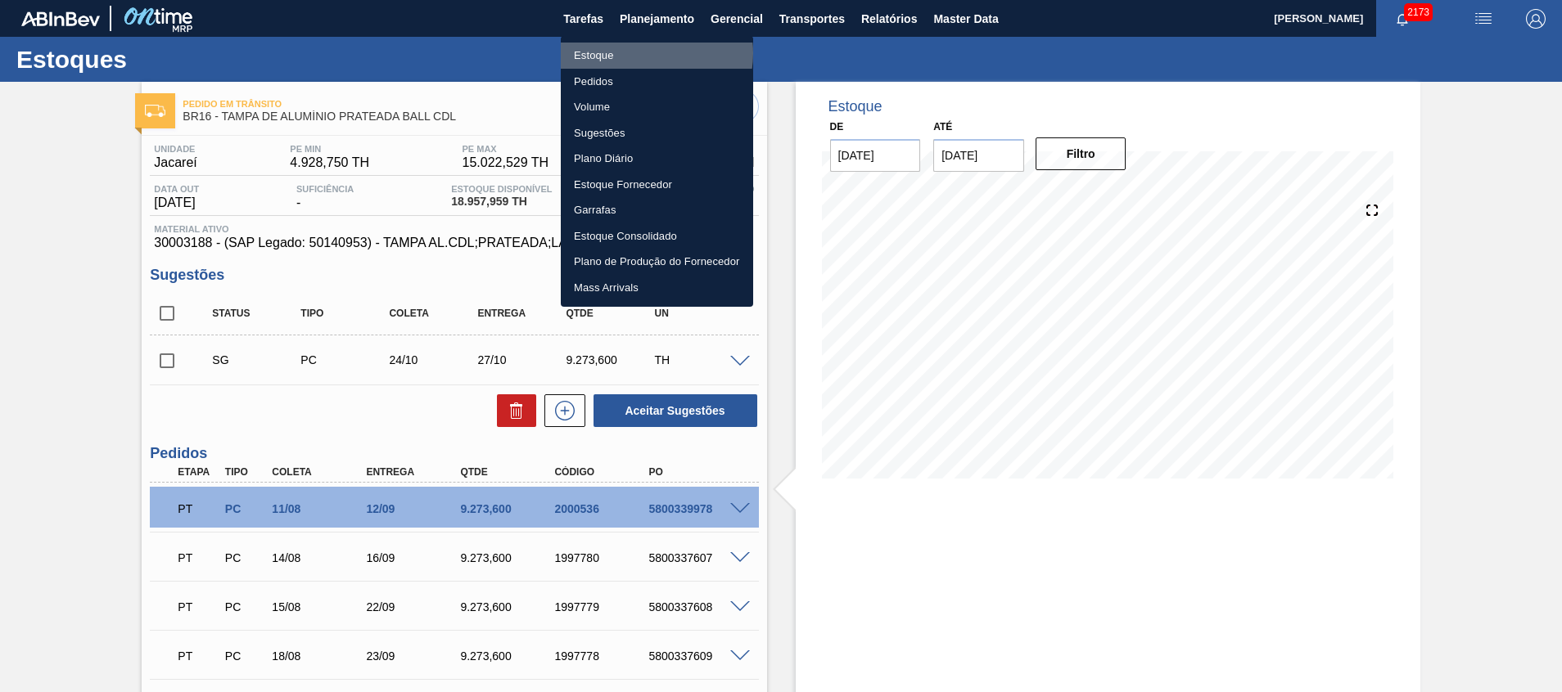
click at [649, 53] on li "Estoque" at bounding box center [657, 56] width 192 height 26
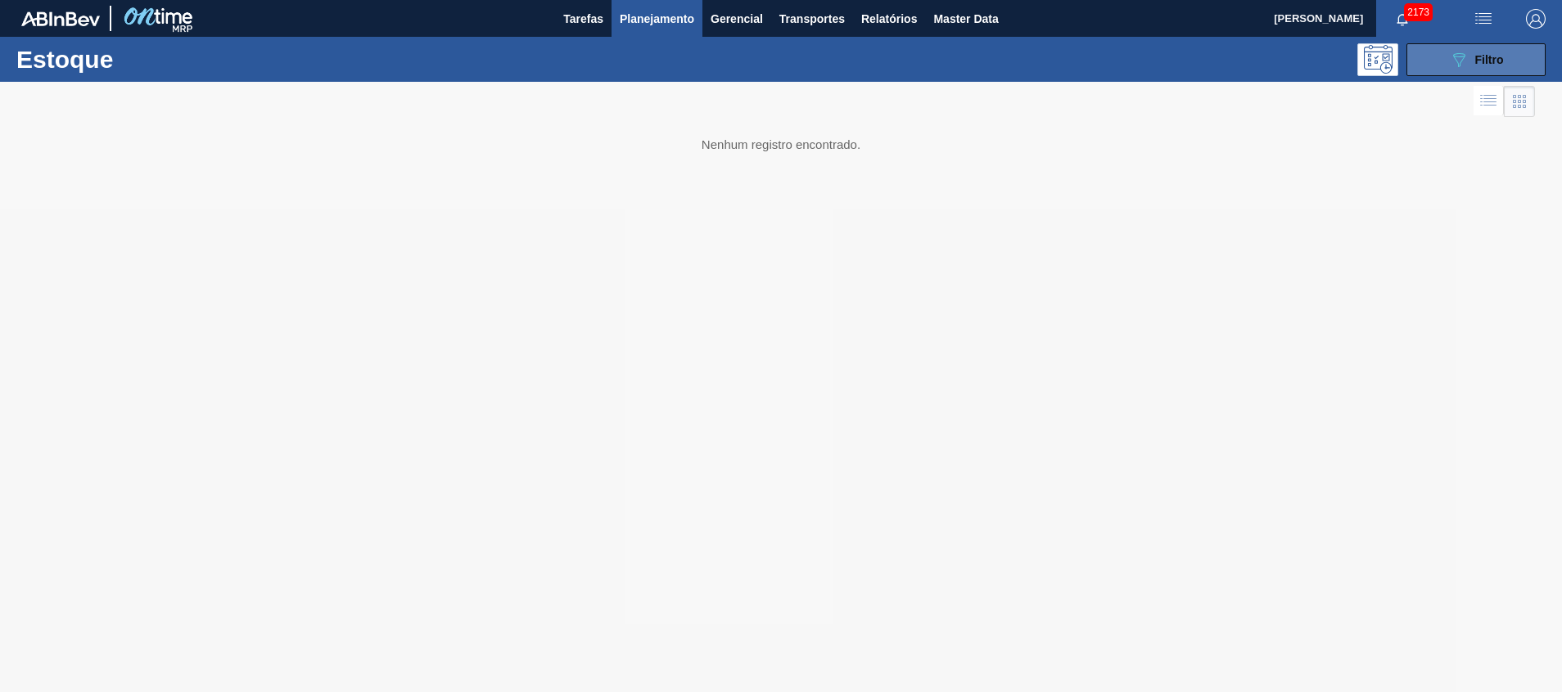
click at [1441, 66] on button "089F7B8B-B2A5-4AFE-B5C0-19BA573D28AC Filtro" at bounding box center [1475, 59] width 139 height 33
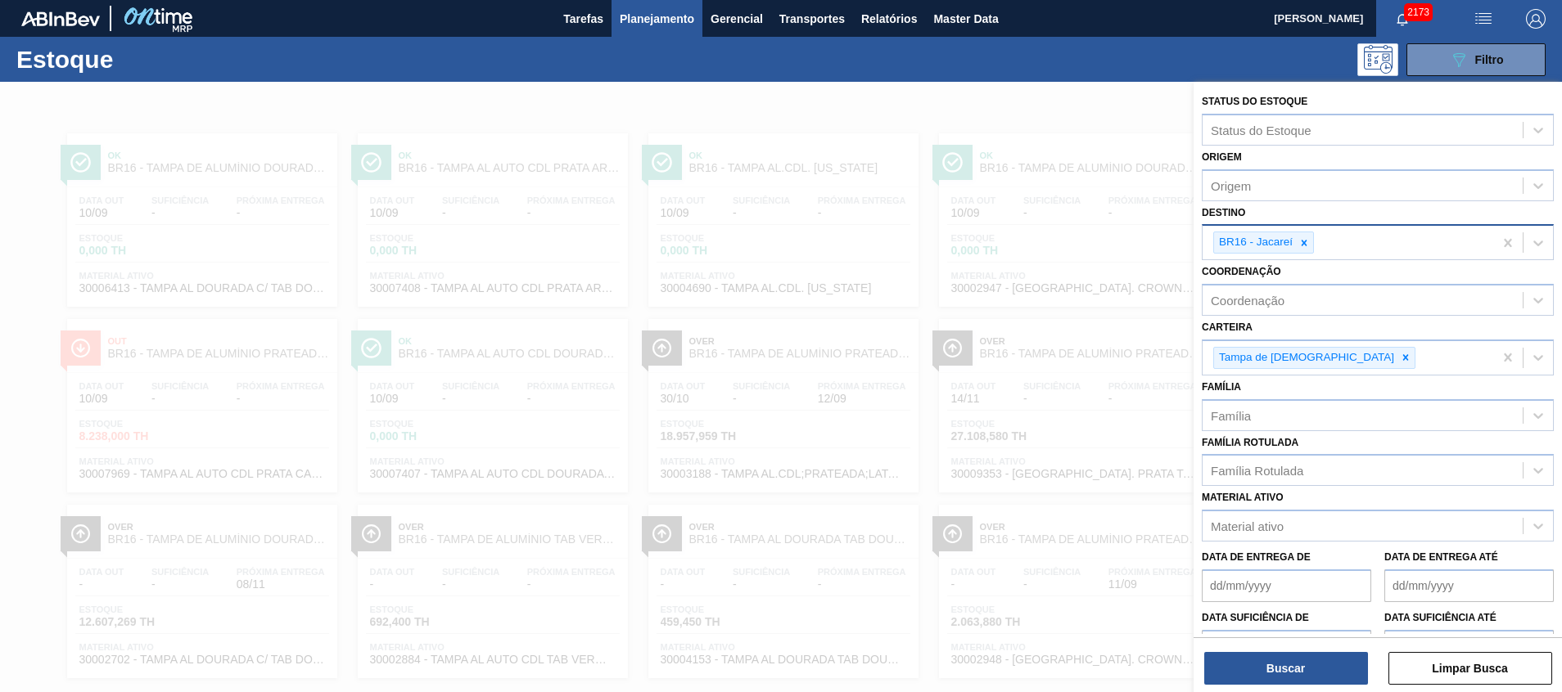
click at [1351, 237] on div "BR16 - Jacareí" at bounding box center [1347, 243] width 291 height 34
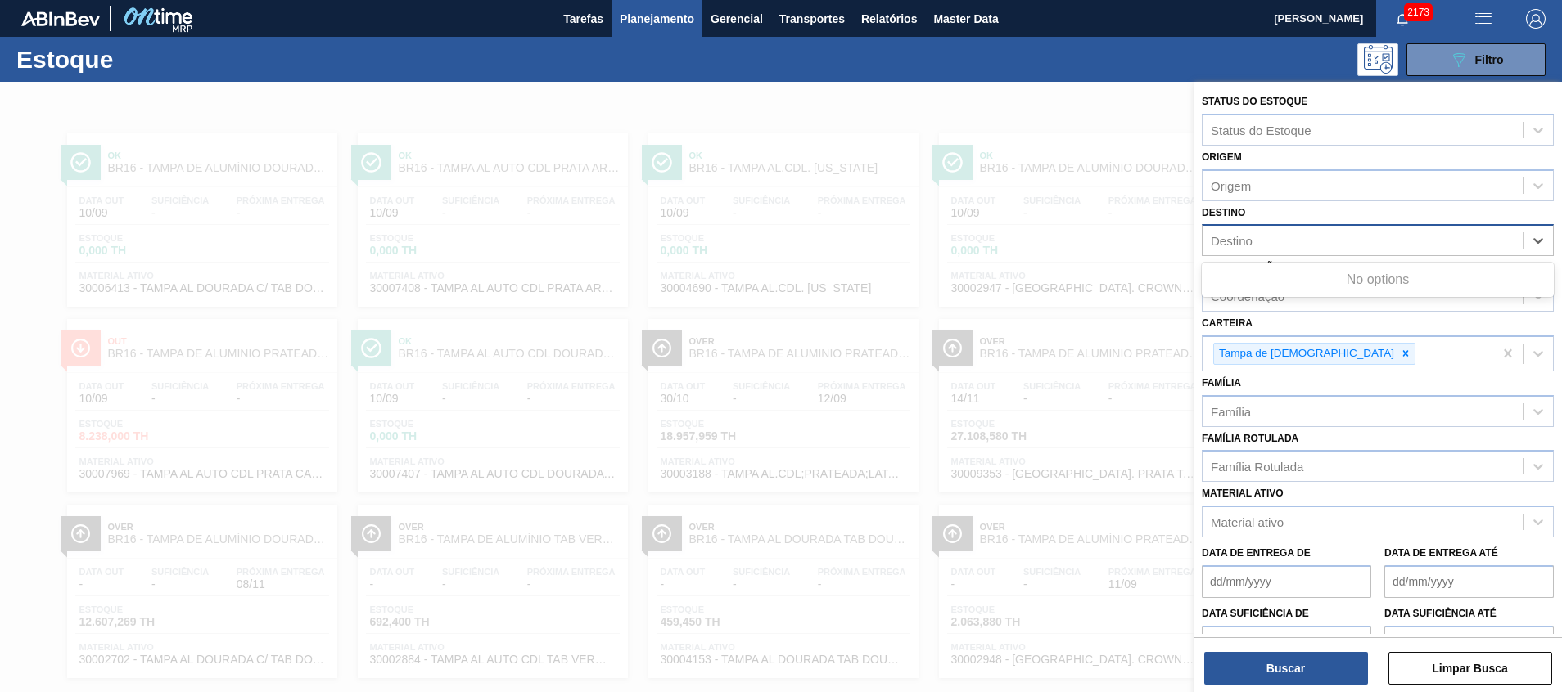
type input "11"
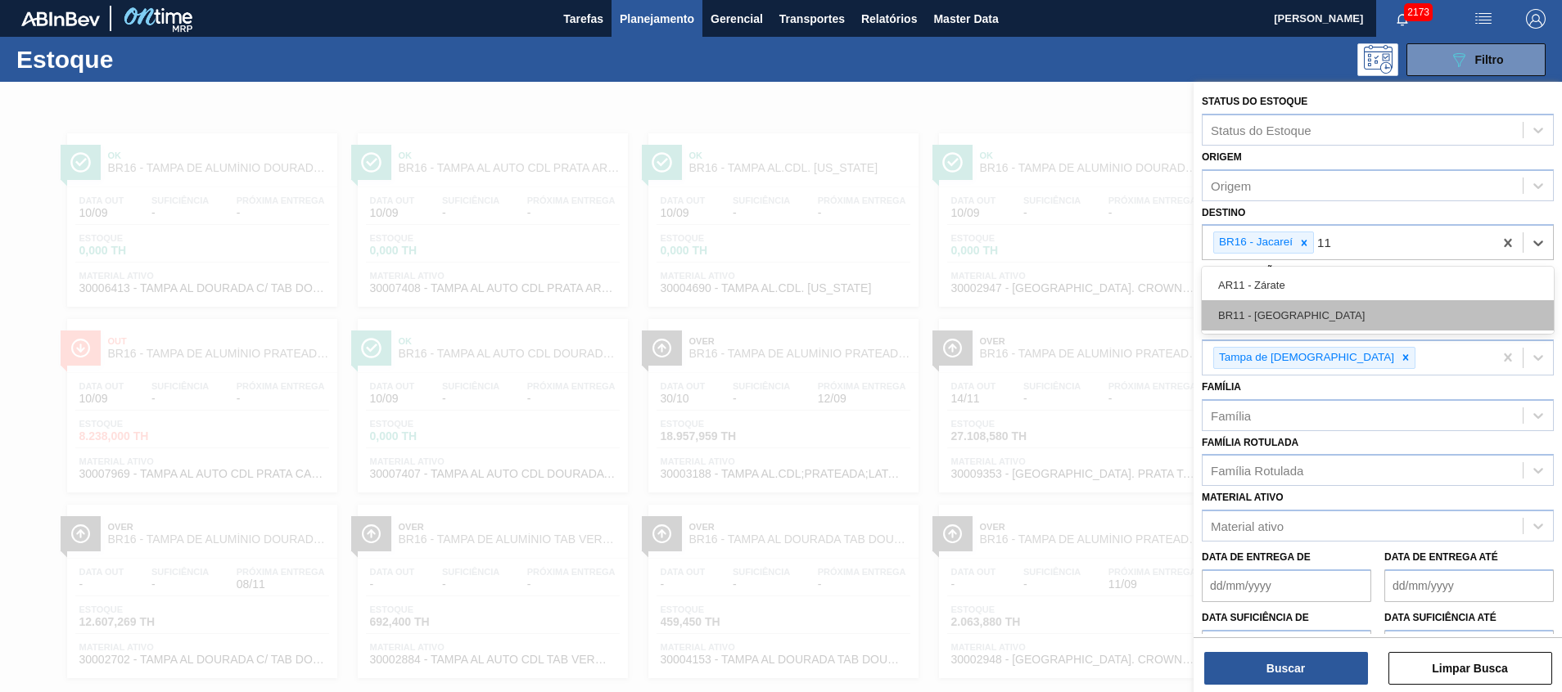
click at [1314, 305] on div "BR11 - São Luís" at bounding box center [1378, 315] width 352 height 30
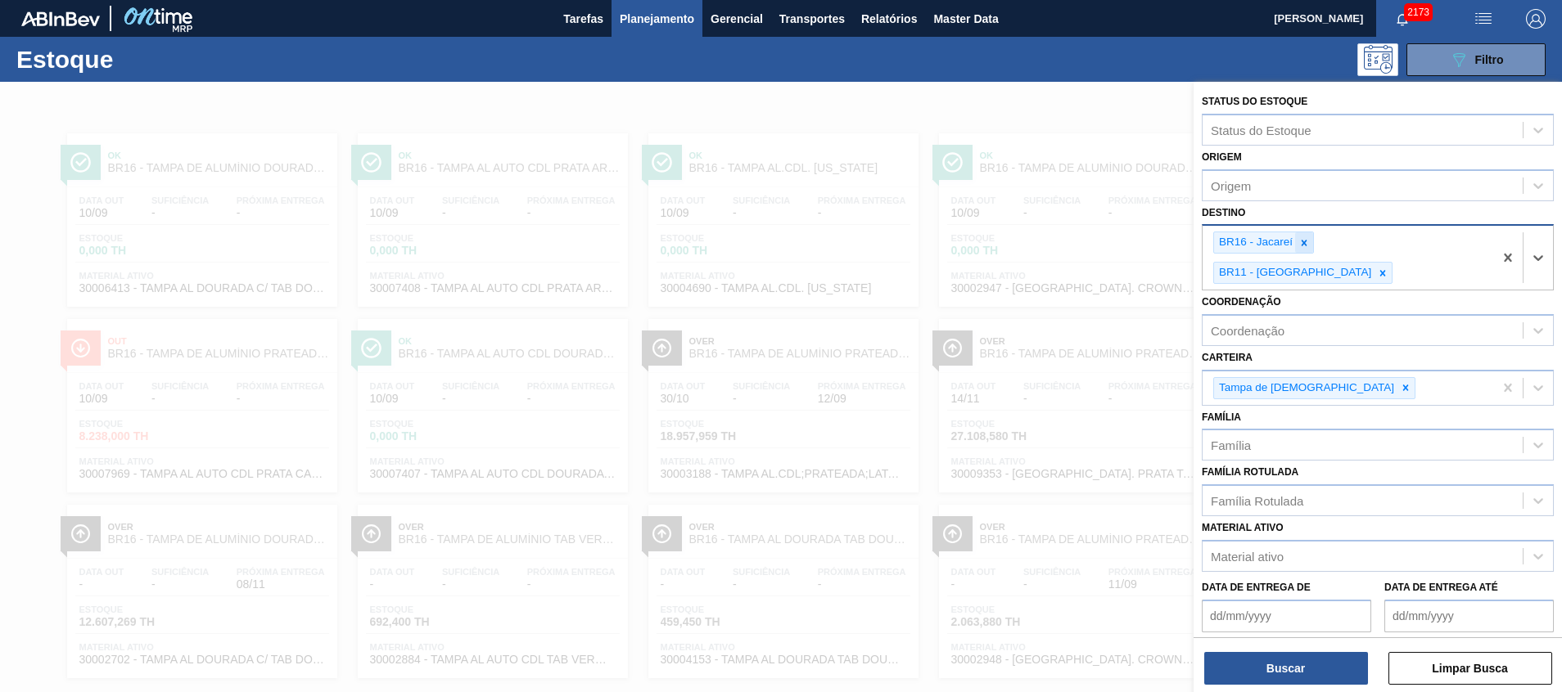
click at [1298, 237] on icon at bounding box center [1303, 242] width 11 height 11
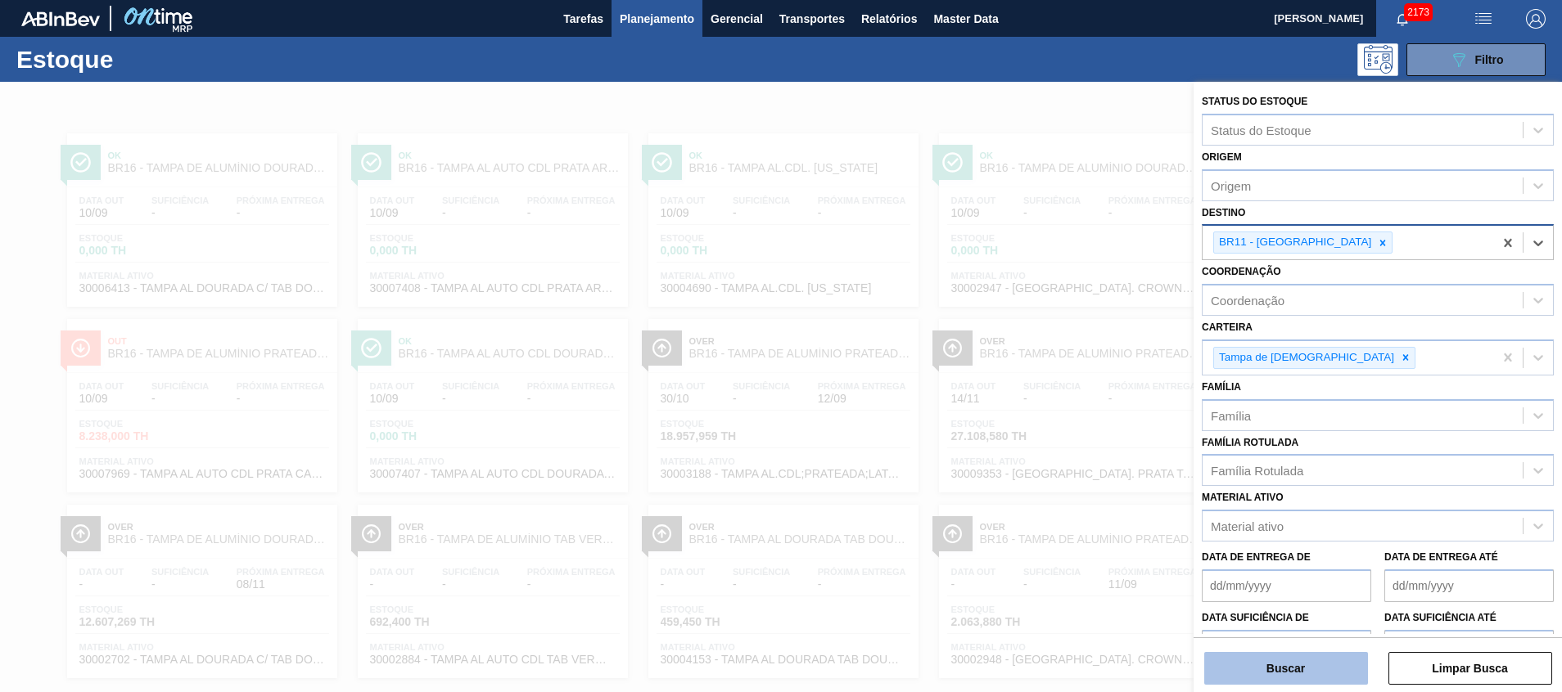
click at [1267, 661] on button "Buscar" at bounding box center [1286, 668] width 164 height 33
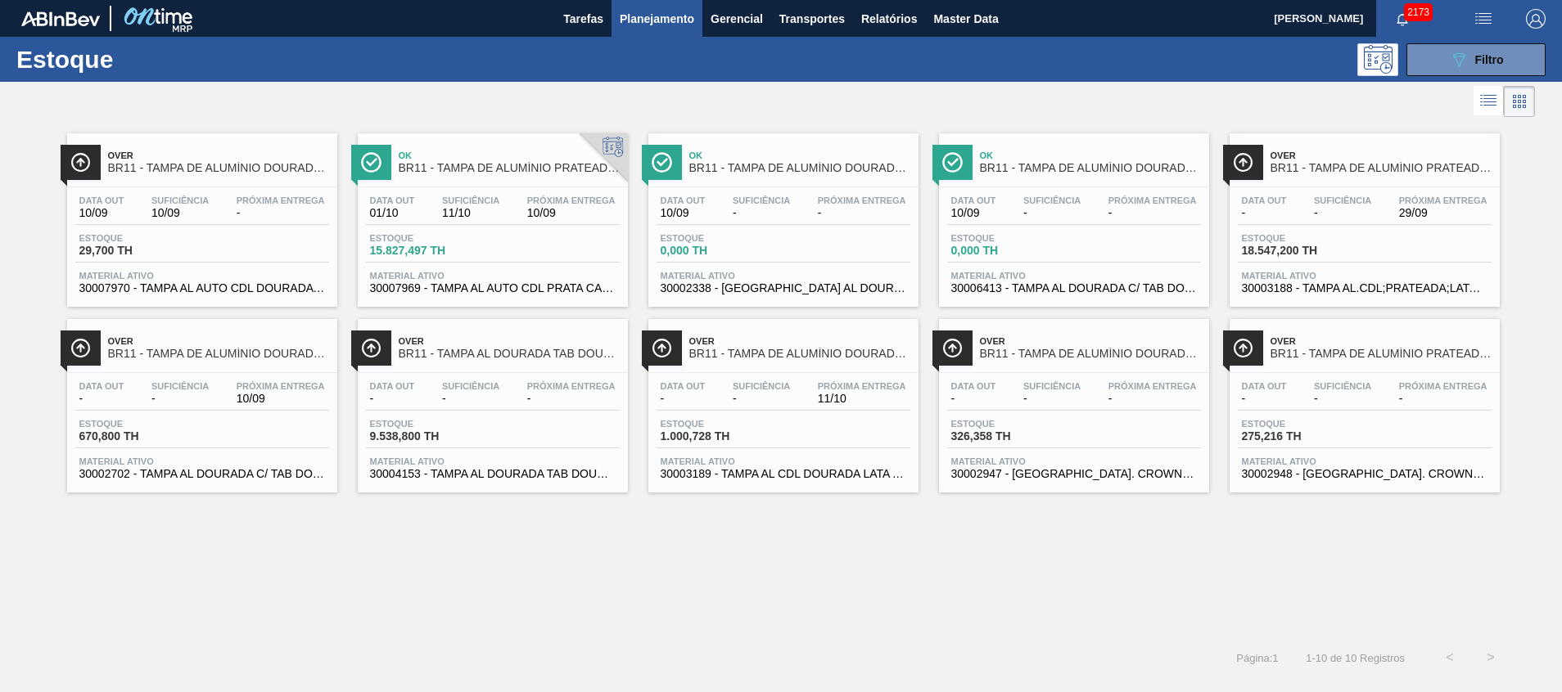
click at [591, 298] on div "Data out 01/10 Suficiência 11/10 Próxima Entrega 10/09 Estoque 15.827,497 TH Ma…" at bounding box center [493, 242] width 270 height 111
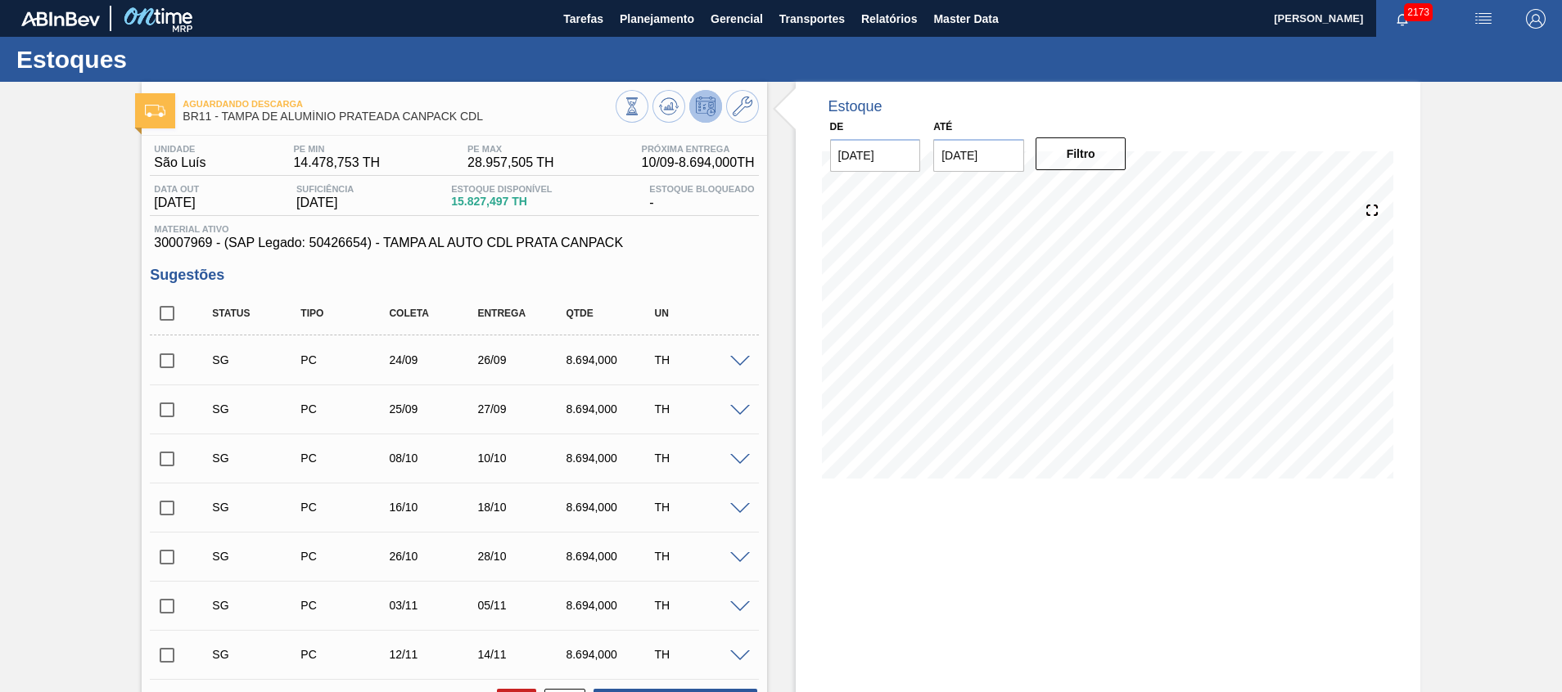
click at [161, 322] on input "checkbox" at bounding box center [167, 313] width 34 height 34
checkbox input "true"
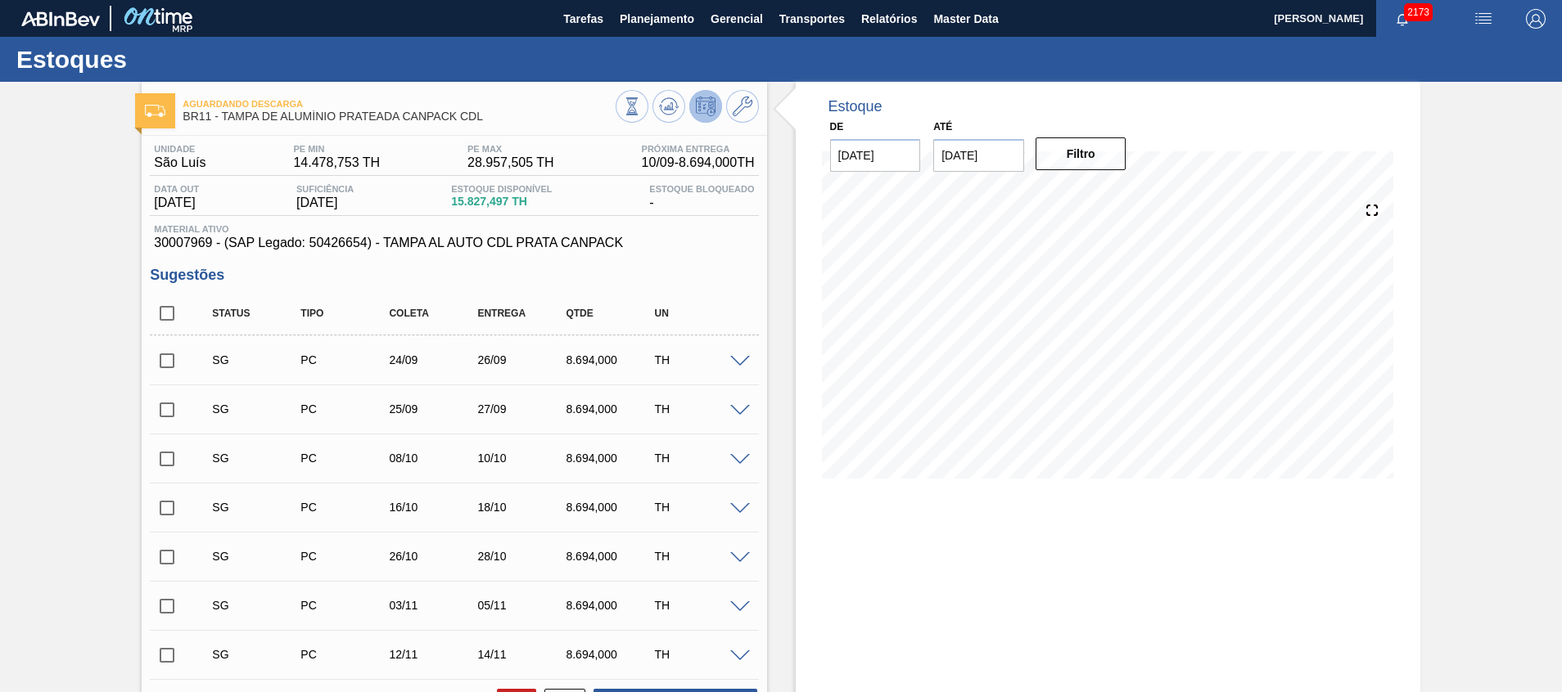
checkbox input "true"
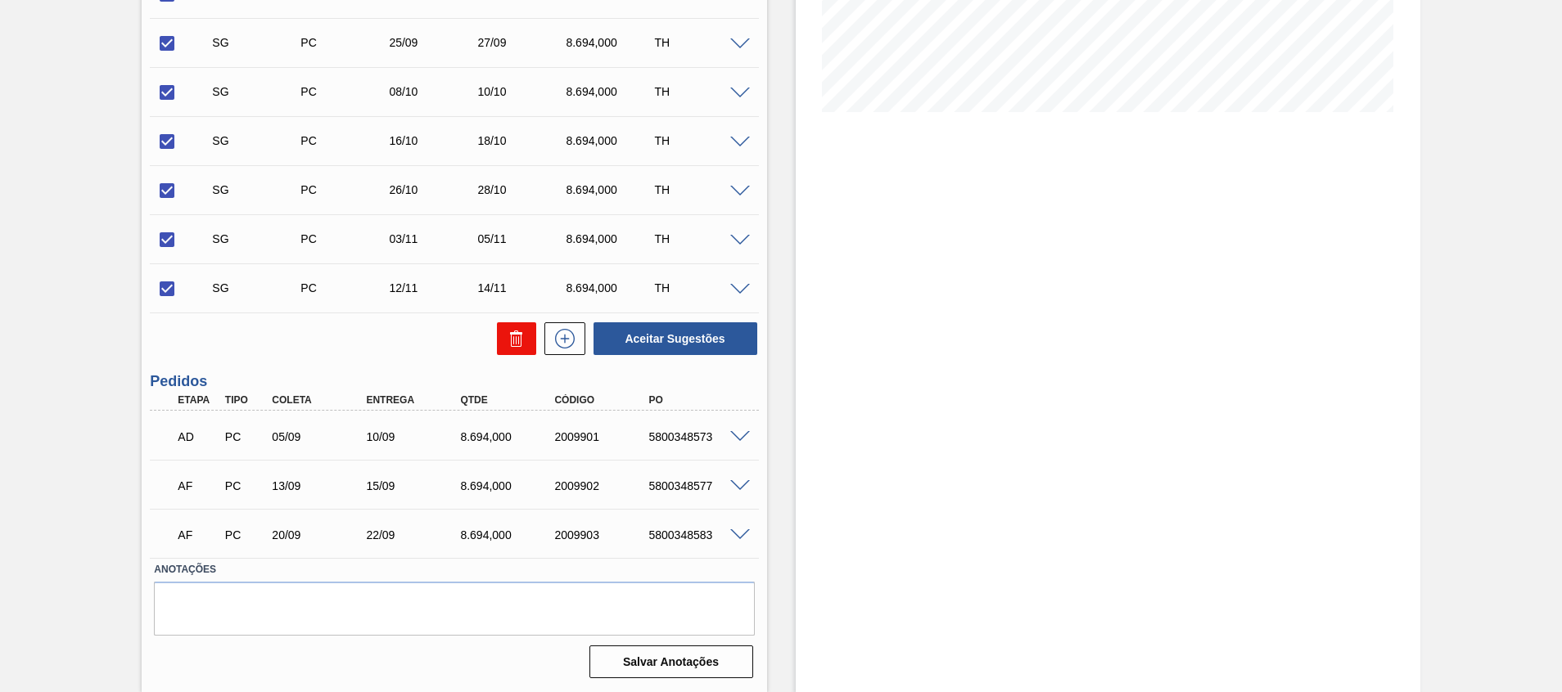
click at [510, 331] on icon at bounding box center [517, 339] width 20 height 20
checkbox input "false"
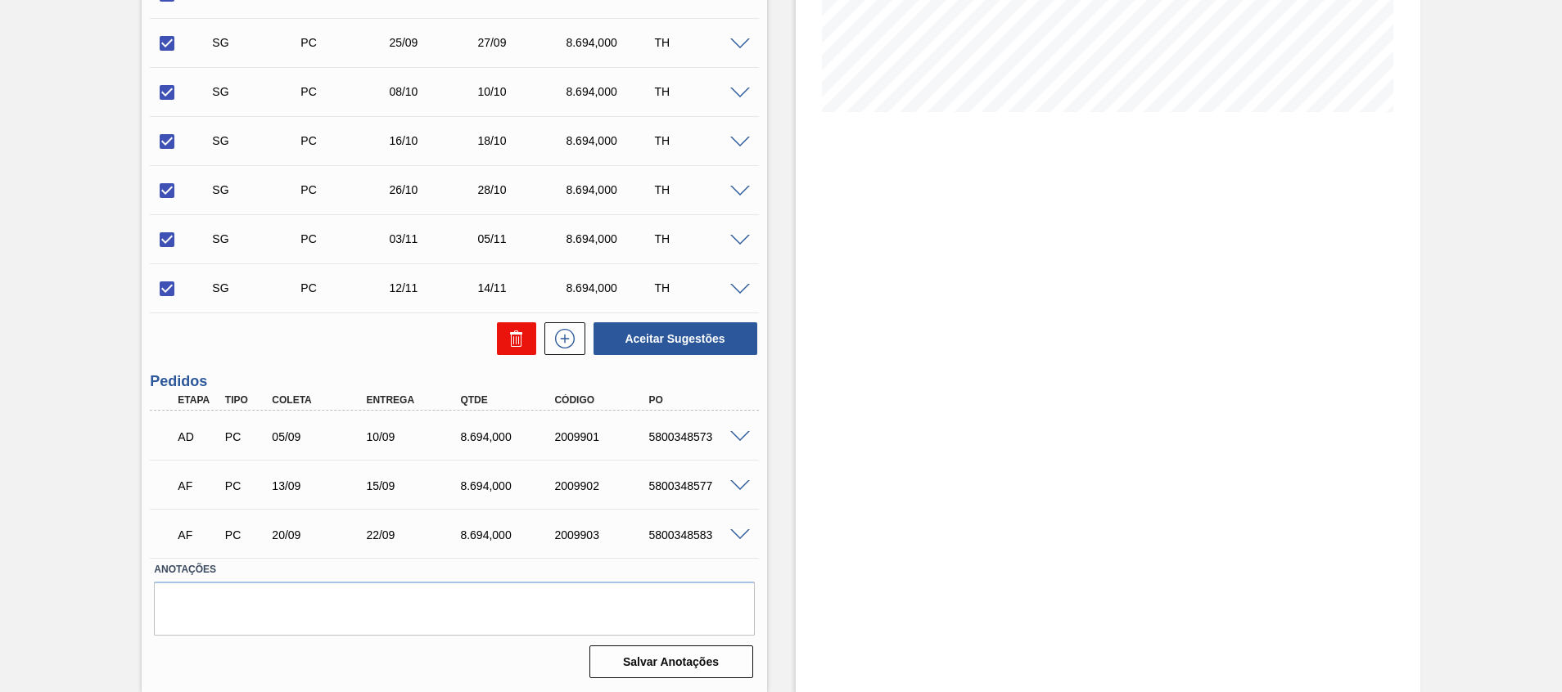
checkbox input "false"
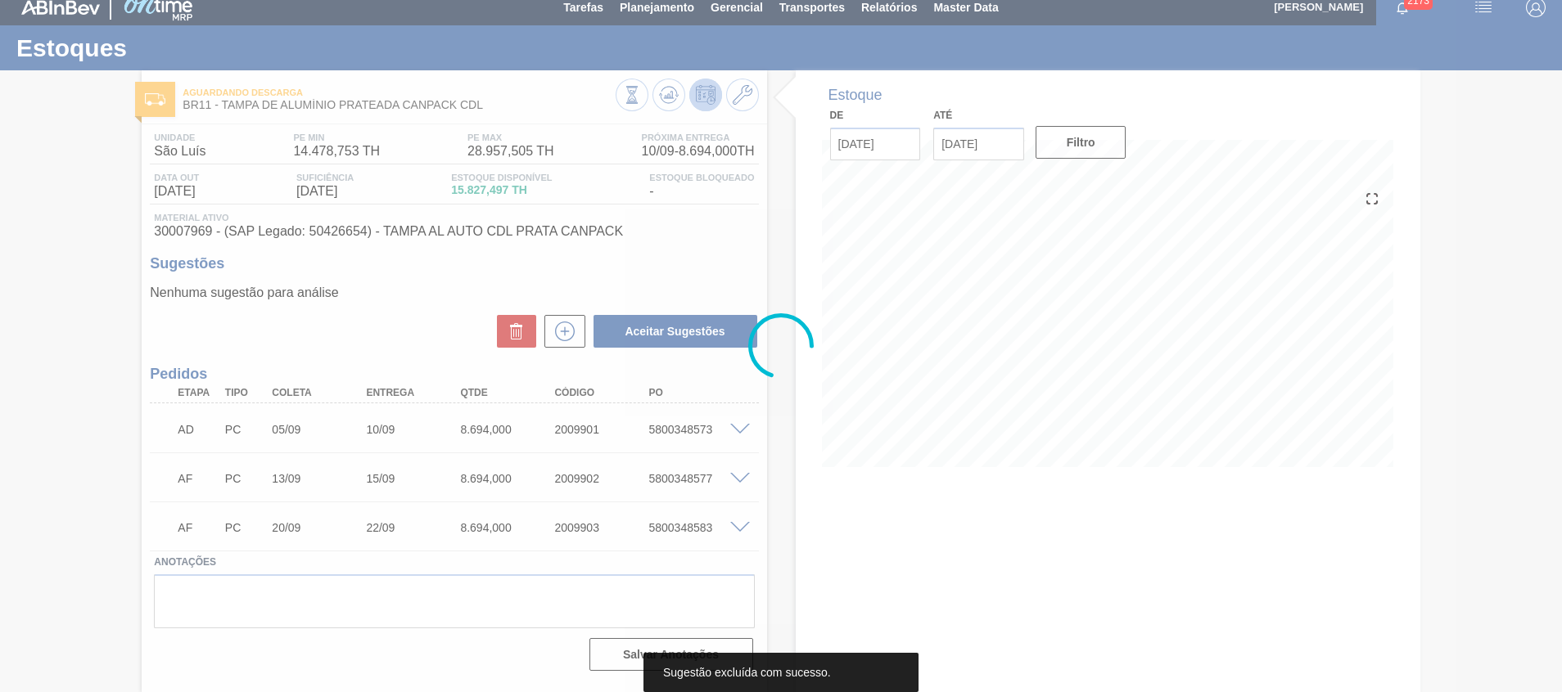
scroll to position [11, 0]
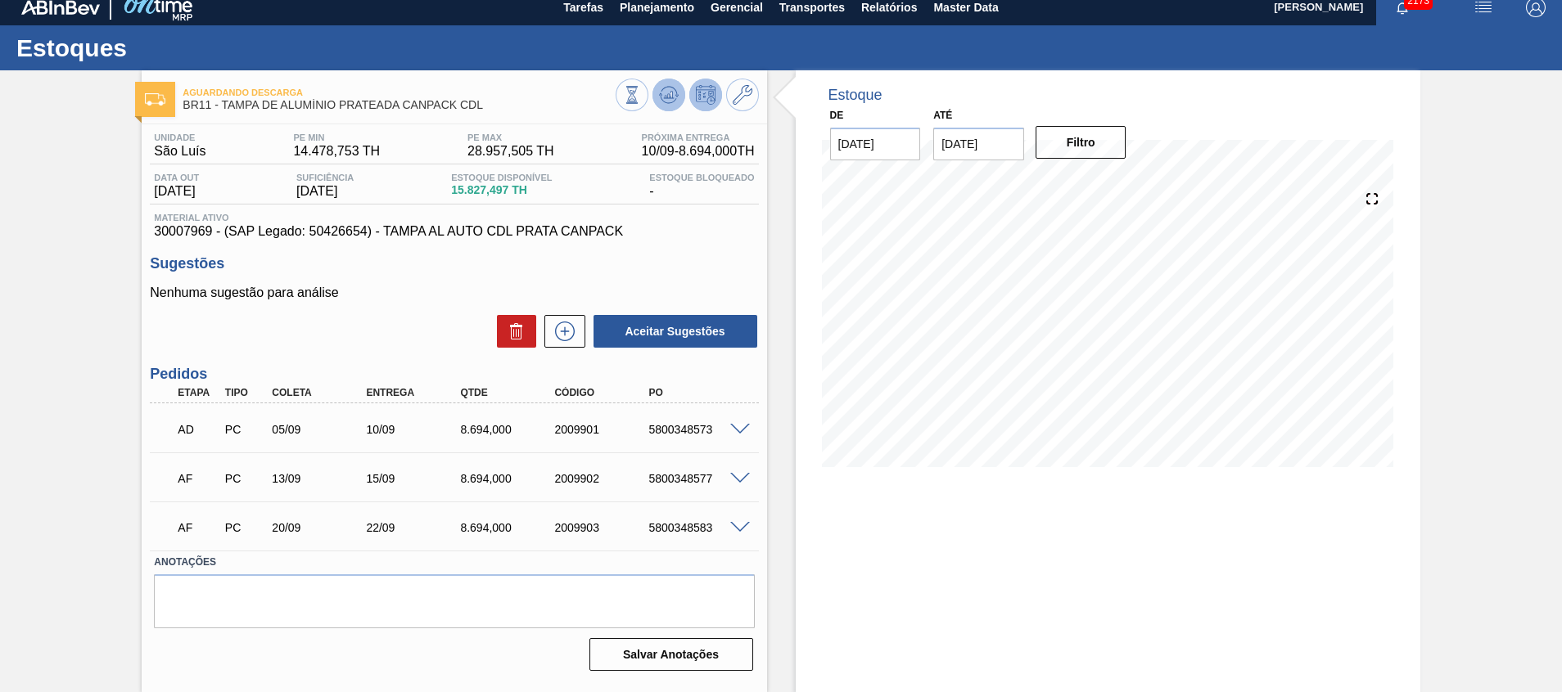
click at [668, 90] on icon at bounding box center [669, 95] width 20 height 20
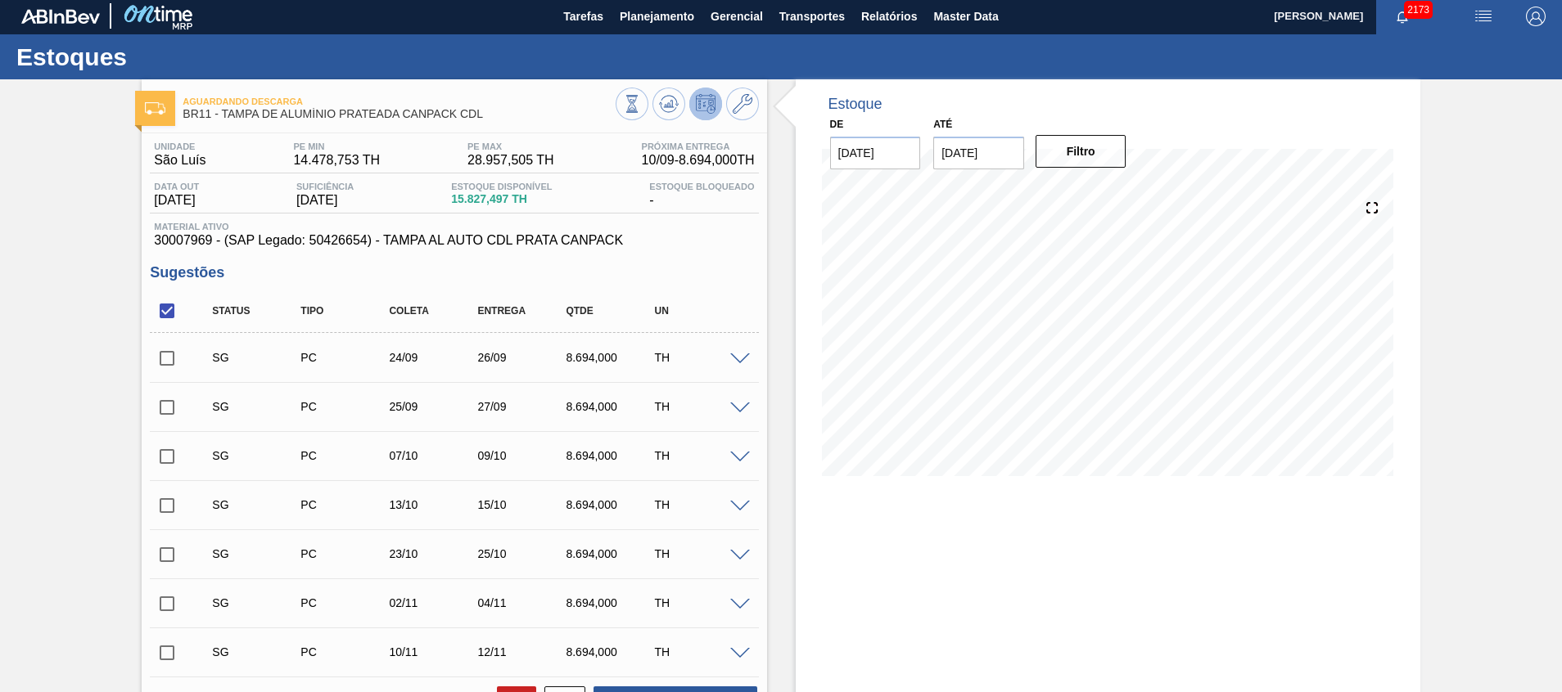
scroll to position [0, 0]
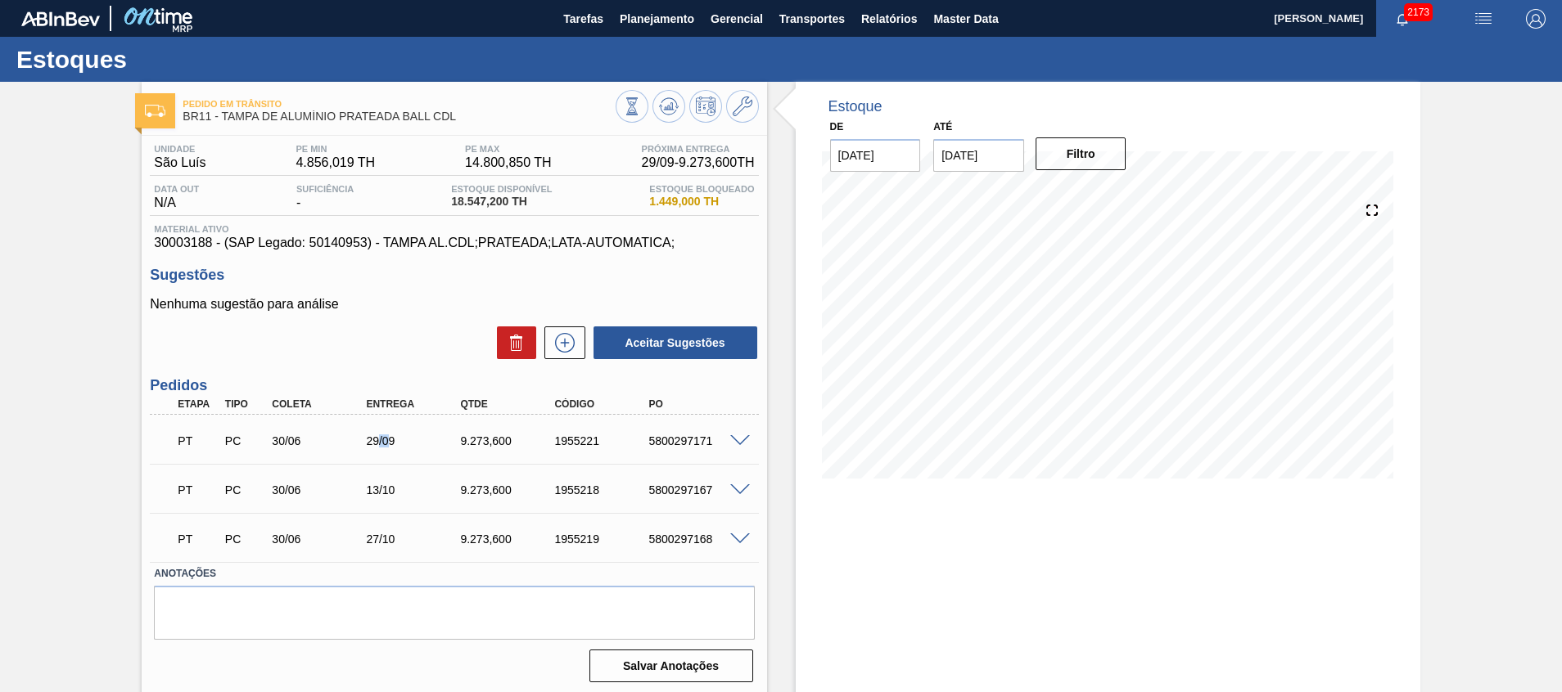
drag, startPoint x: 376, startPoint y: 440, endPoint x: 390, endPoint y: 443, distance: 15.1
click at [390, 443] on div "29/09" at bounding box center [415, 441] width 106 height 13
click at [395, 443] on div "29/09" at bounding box center [415, 441] width 106 height 13
click at [1012, 157] on input "[DATE]" at bounding box center [978, 155] width 91 height 33
click at [1111, 193] on button "Next Month" at bounding box center [1116, 194] width 11 height 11
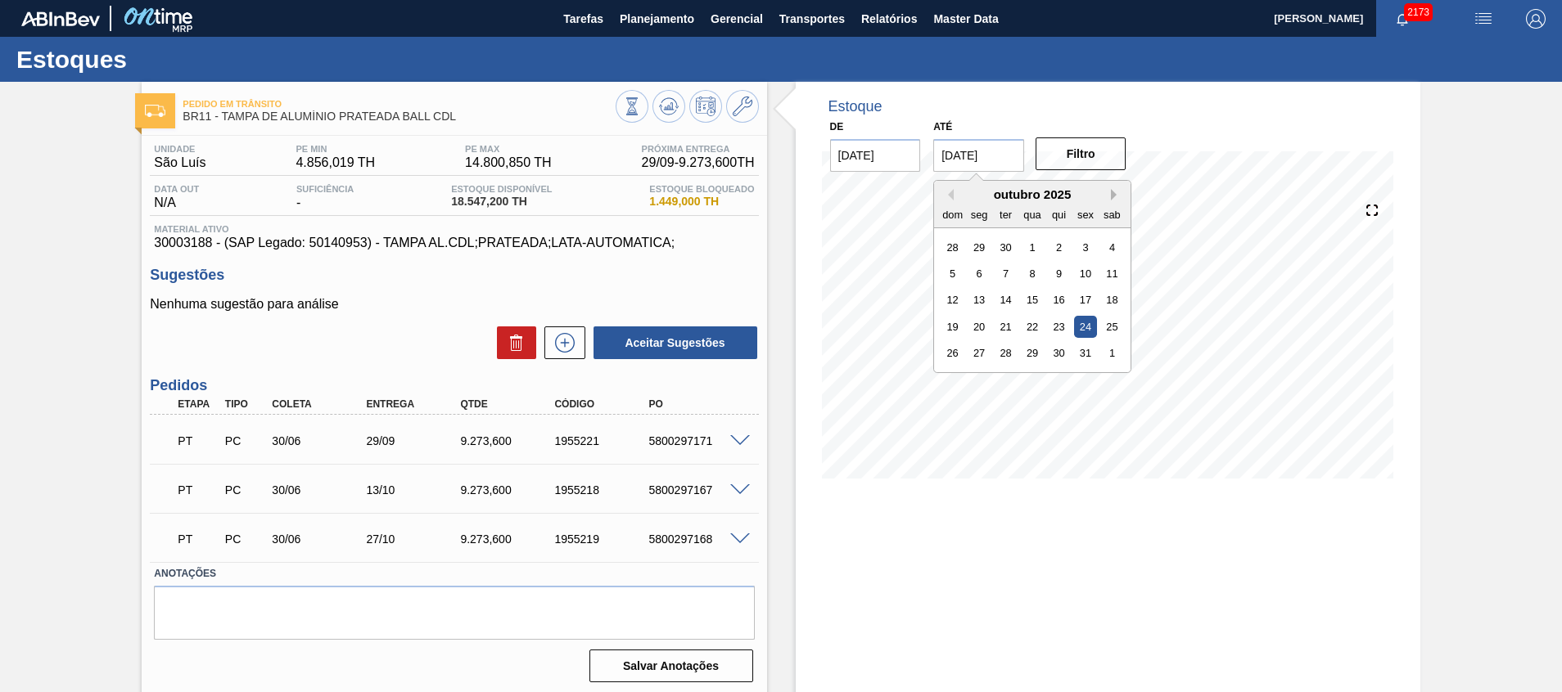
click at [1111, 193] on button "Next Month" at bounding box center [1116, 194] width 11 height 11
click at [1084, 252] on div "31" at bounding box center [1086, 247] width 22 height 22
type input "[DATE]"
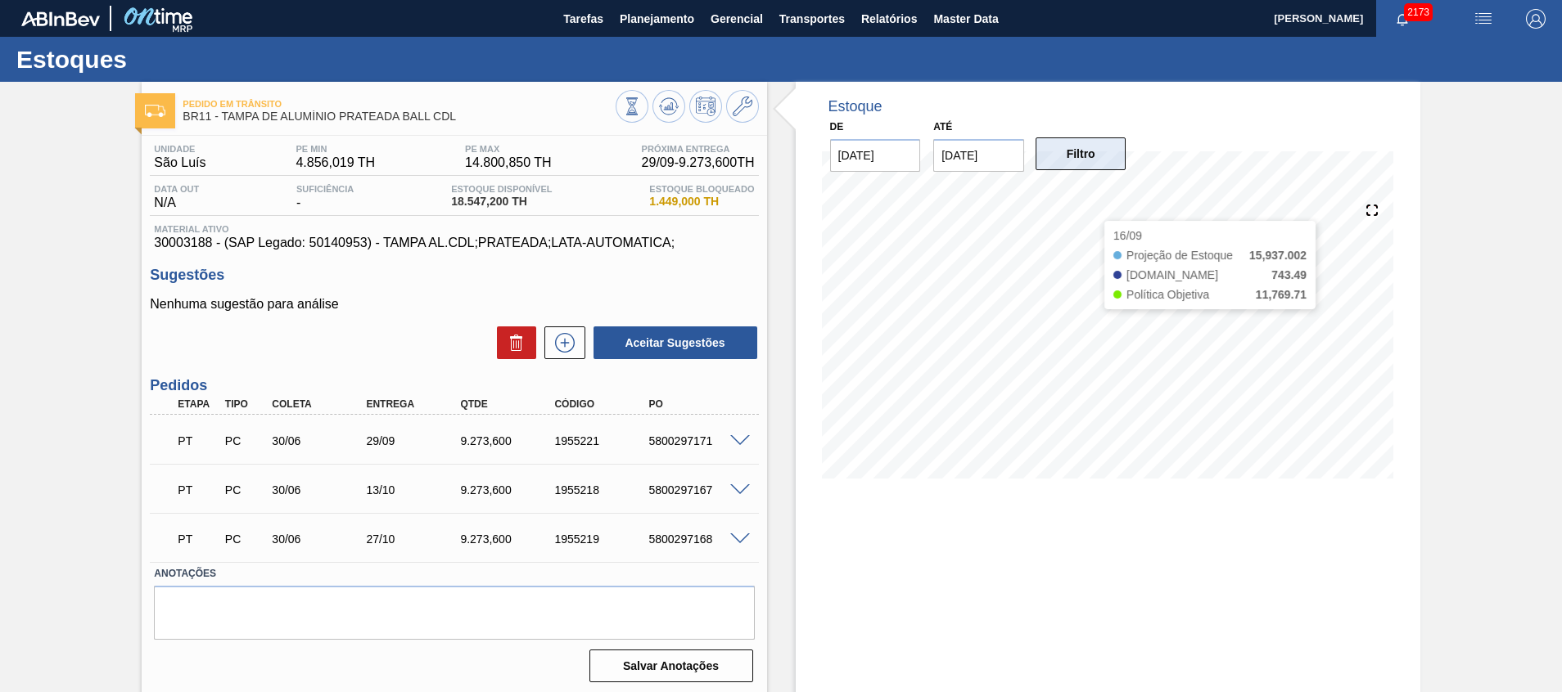
click at [1091, 165] on button "Filtro" at bounding box center [1080, 154] width 91 height 33
